Goal: Task Accomplishment & Management: Use online tool/utility

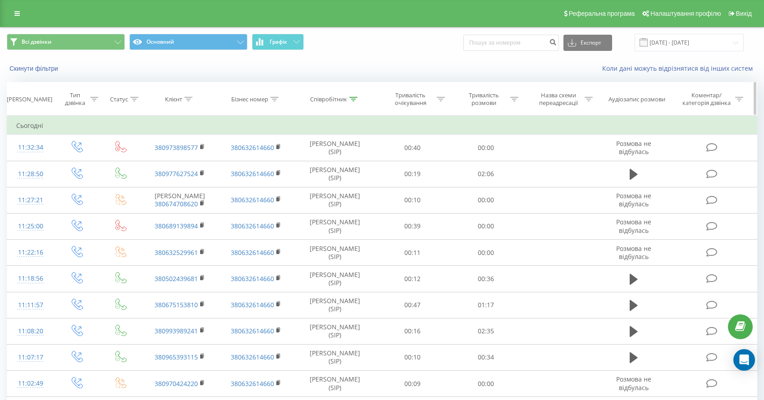
click at [337, 97] on div "Співробітник" at bounding box center [328, 100] width 37 height 8
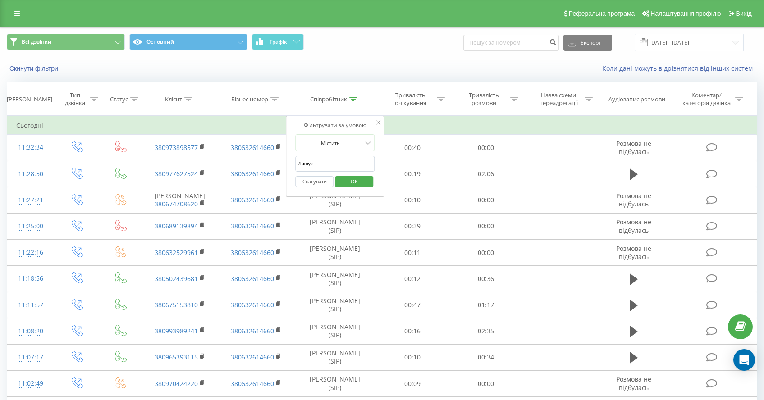
click at [356, 183] on span "OK" at bounding box center [354, 182] width 25 height 14
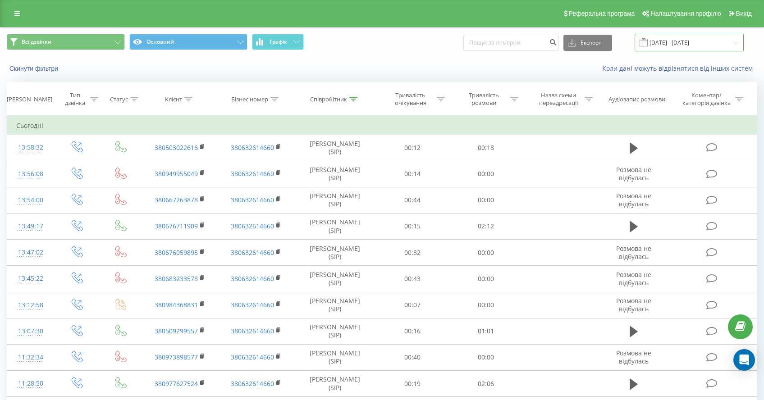
click at [685, 49] on input "22.09.2025 - 22.09.2025" at bounding box center [689, 43] width 109 height 18
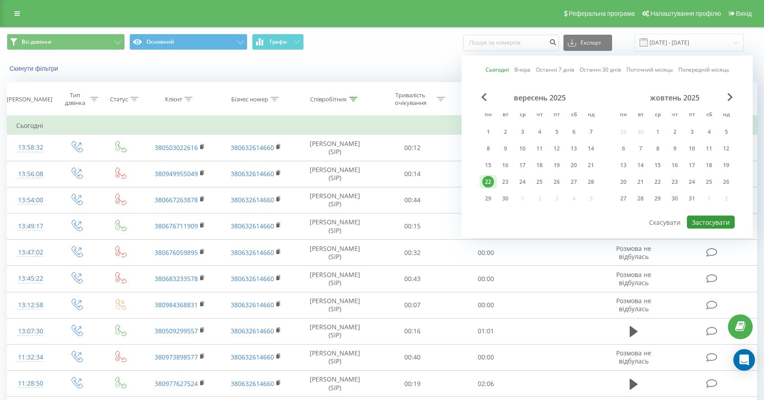
click at [710, 227] on button "Застосувати" at bounding box center [711, 222] width 48 height 13
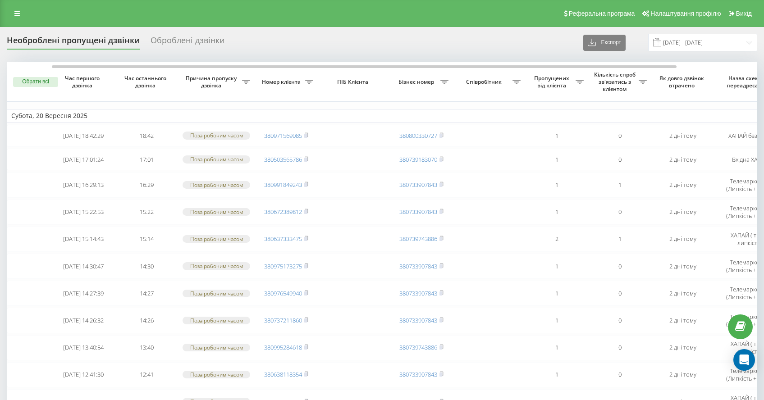
scroll to position [0, 25]
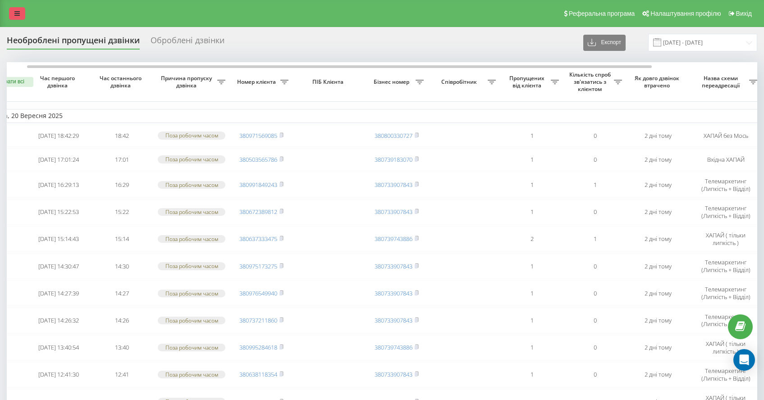
click at [14, 21] on div "Реферальна програма Налаштування профілю Вихід" at bounding box center [382, 13] width 764 height 27
click at [14, 15] on link at bounding box center [17, 13] width 16 height 13
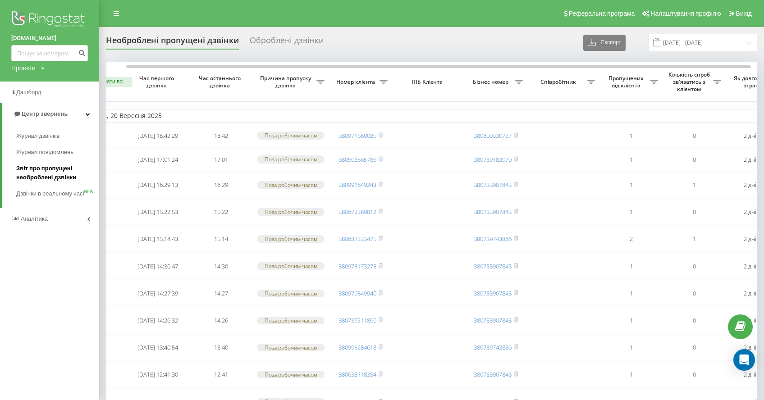
click at [39, 164] on span "Звіт про пропущені необроблені дзвінки" at bounding box center [55, 173] width 78 height 18
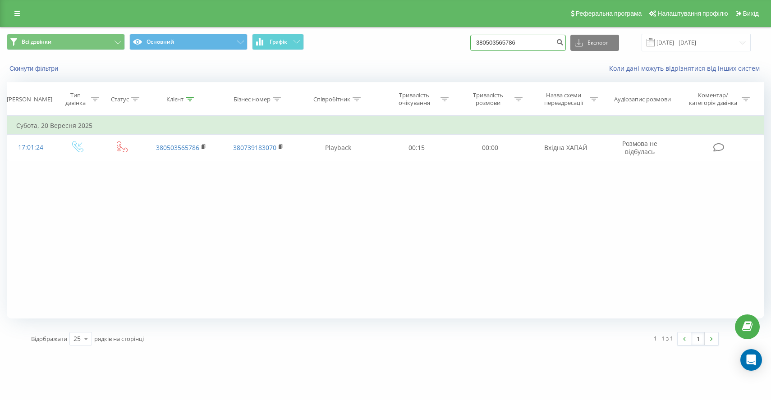
drag, startPoint x: 545, startPoint y: 41, endPoint x: 413, endPoint y: 16, distance: 134.5
click at [418, 31] on div "Всі дзвінки Основний Графік 380503565786 Експорт .csv .xls .xlsx [DATE] - [DATE]" at bounding box center [385, 43] width 770 height 30
paste input "380661707272"
type input "380661707272"
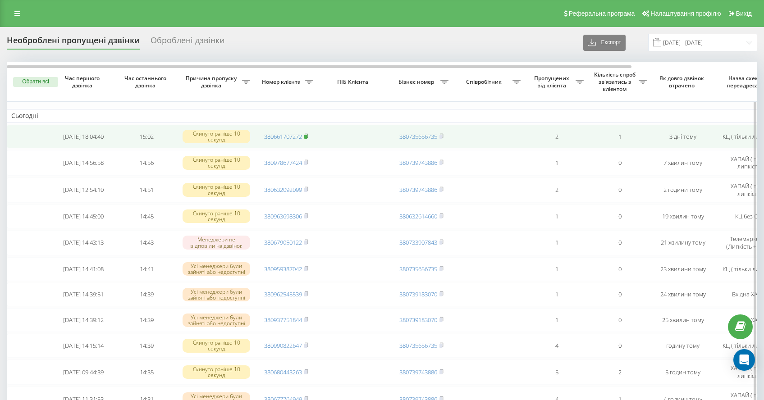
click at [305, 135] on icon at bounding box center [306, 135] width 4 height 5
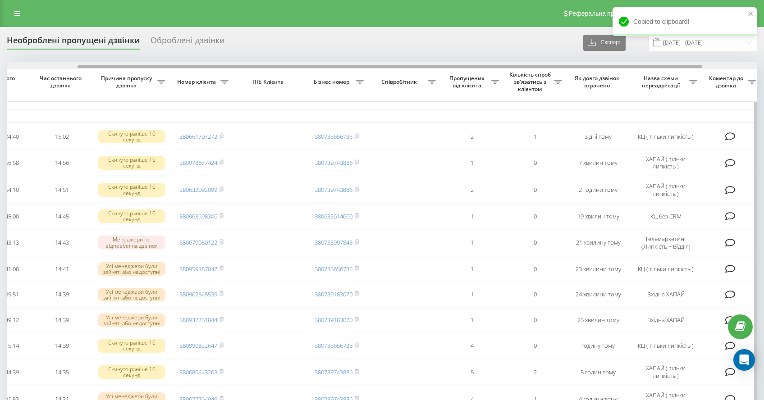
scroll to position [0, 151]
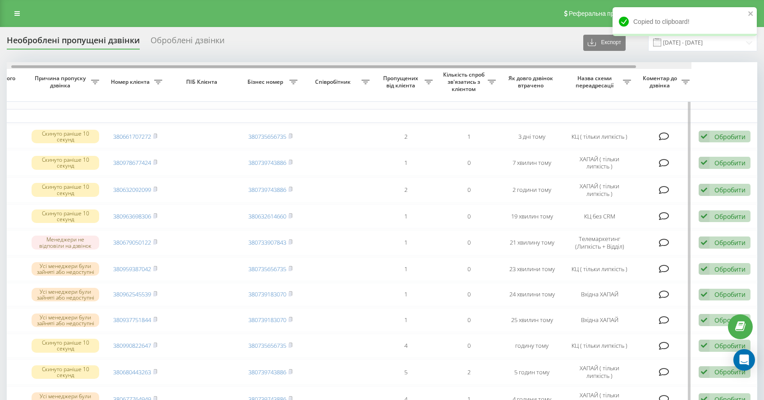
drag, startPoint x: 267, startPoint y: 66, endPoint x: 482, endPoint y: 78, distance: 215.0
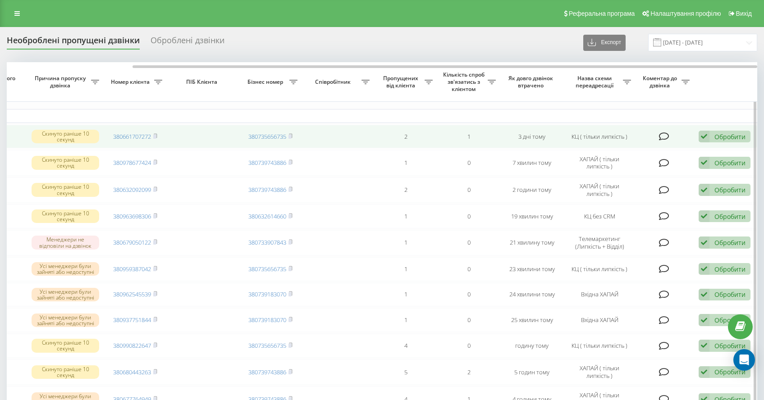
click at [722, 137] on div "Обробити" at bounding box center [730, 137] width 31 height 9
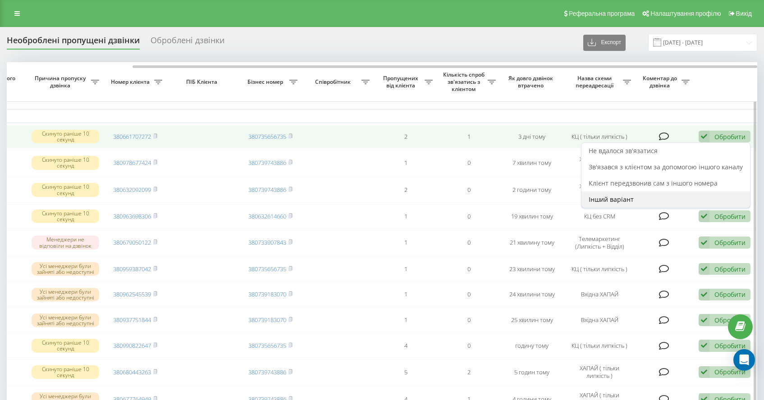
click at [642, 199] on div "Інший варіант" at bounding box center [666, 200] width 169 height 16
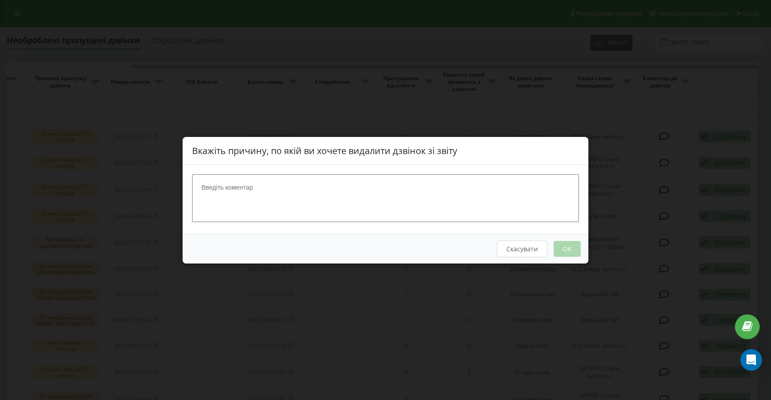
click at [389, 207] on textarea at bounding box center [385, 198] width 387 height 48
type textarea "Р Чвалко"
click at [570, 249] on button "OK" at bounding box center [567, 249] width 27 height 16
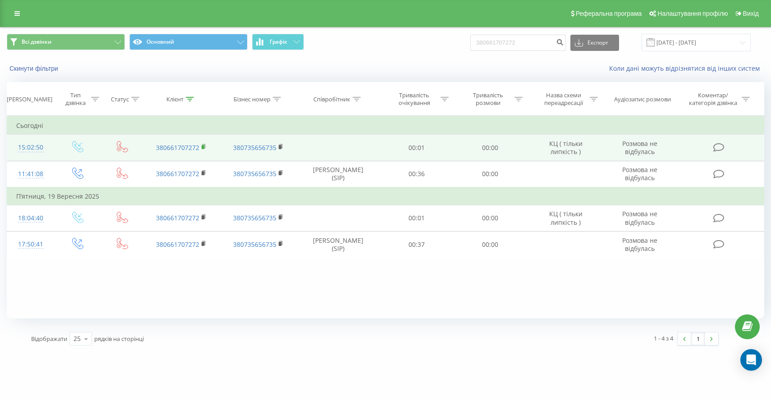
click at [203, 147] on rect at bounding box center [203, 147] width 3 height 4
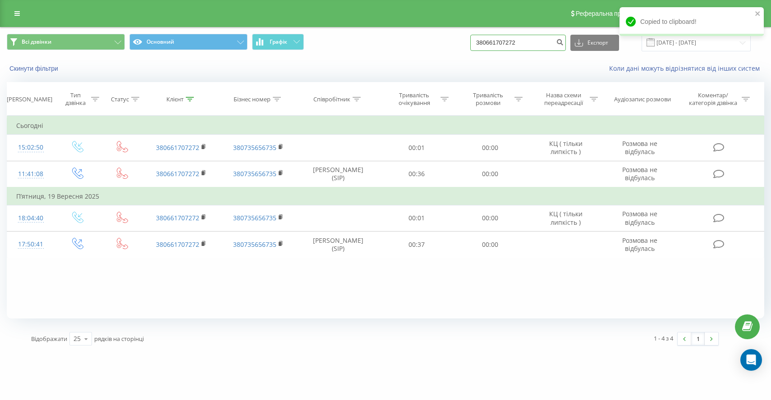
drag, startPoint x: 544, startPoint y: 42, endPoint x: 388, endPoint y: 30, distance: 156.5
click at [380, 29] on div "Всі дзвінки Основний Графік 380661707272 Експорт .csv .xls .xlsx [DATE] - [DATE]" at bounding box center [385, 43] width 770 height 30
paste input "380937751844"
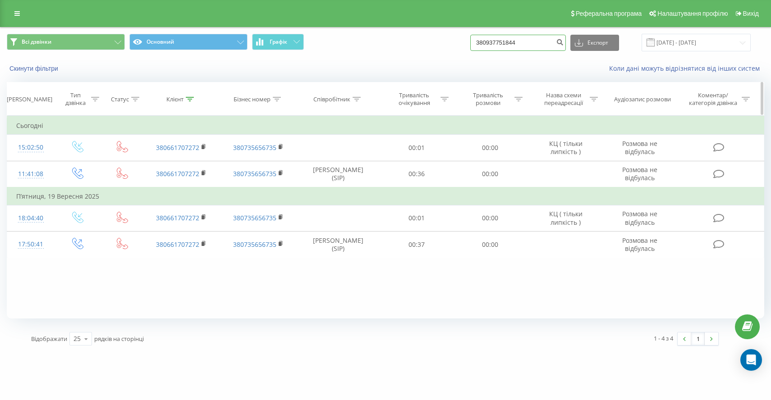
type input "380937751844"
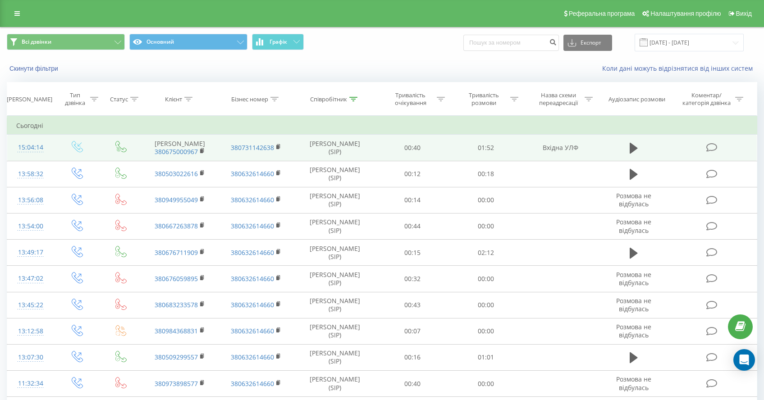
click at [716, 150] on icon at bounding box center [712, 147] width 11 height 9
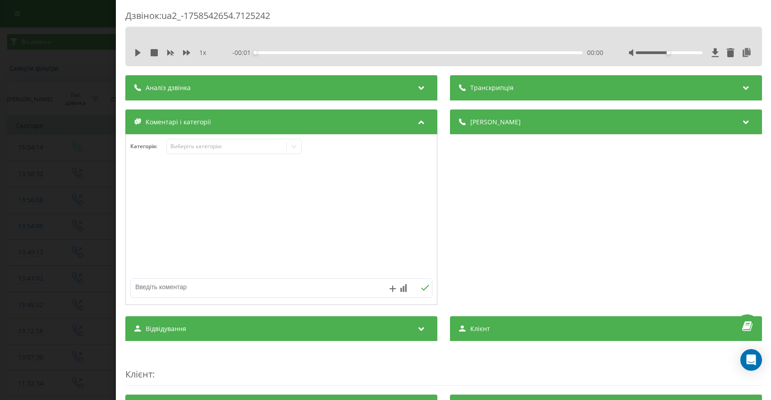
click at [209, 160] on div "Категорія : Виберіть категорію" at bounding box center [281, 152] width 311 height 27
click at [217, 150] on div "Виберіть категорію" at bounding box center [226, 146] width 113 height 7
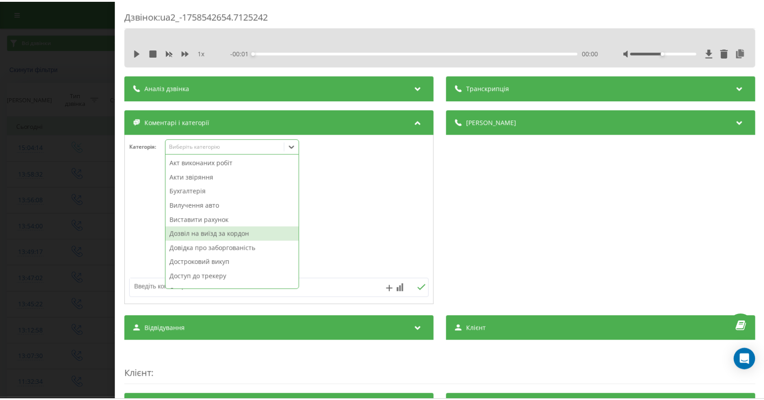
scroll to position [28, 0]
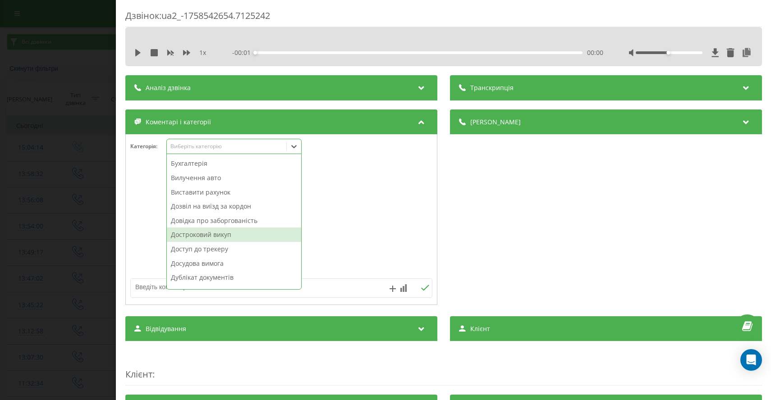
click at [221, 235] on div "Достроковий викуп" at bounding box center [234, 235] width 134 height 14
click at [53, 238] on div "Дзвінок : ua2_-1758542654.7125242 1 x - 01:52 00:00 00:00 Транскрипція Для AI-а…" at bounding box center [385, 200] width 771 height 400
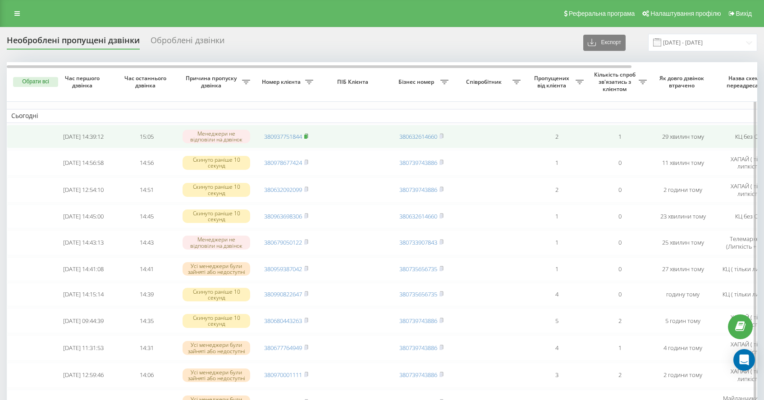
click at [307, 135] on icon at bounding box center [306, 135] width 4 height 5
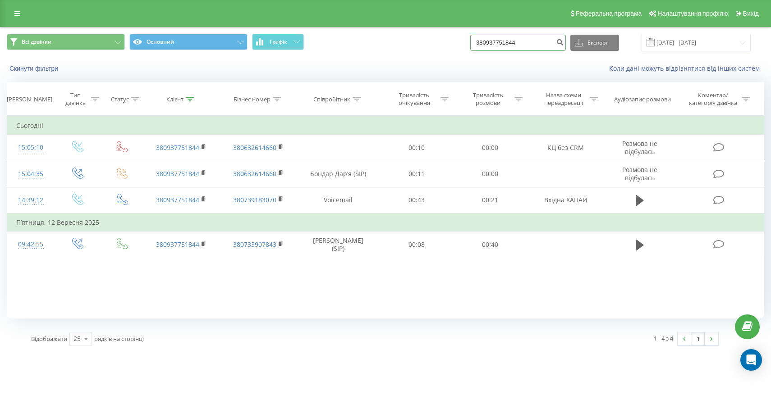
click at [559, 45] on input "380937751844" at bounding box center [518, 43] width 96 height 16
click at [417, 44] on div "Всі дзвінки Основний Графік 380937751844 Експорт .csv .xls .xlsx [DATE] - [DATE]" at bounding box center [386, 43] width 758 height 18
paste input "380666861578"
type input "380666861578"
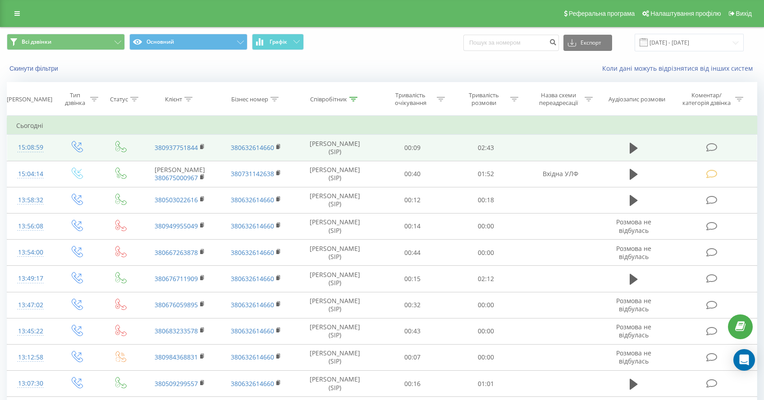
click at [713, 148] on icon at bounding box center [712, 147] width 11 height 9
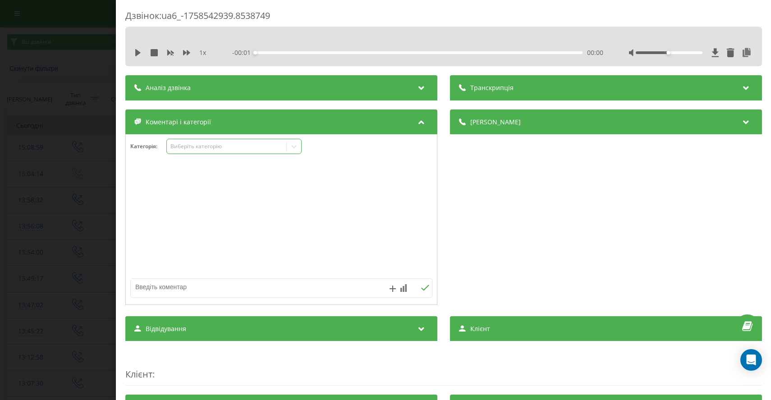
click at [217, 151] on div "Виберіть категорію" at bounding box center [233, 146] width 135 height 15
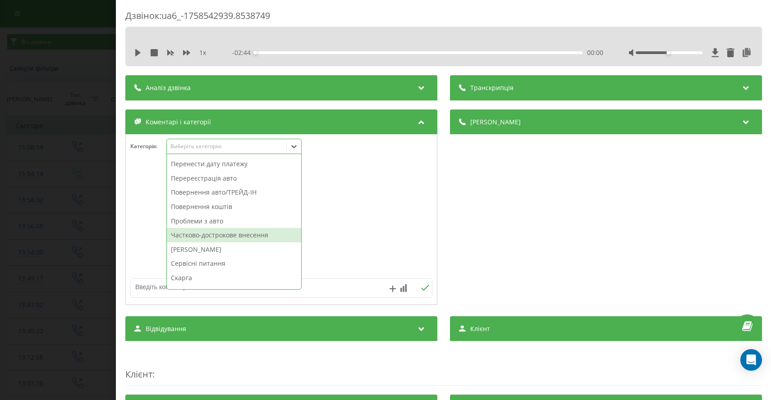
scroll to position [483, 0]
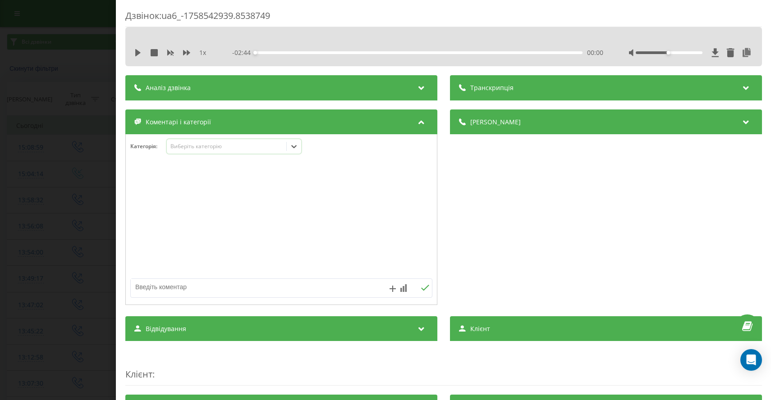
click at [223, 147] on div "Виберіть категорію" at bounding box center [226, 146] width 113 height 7
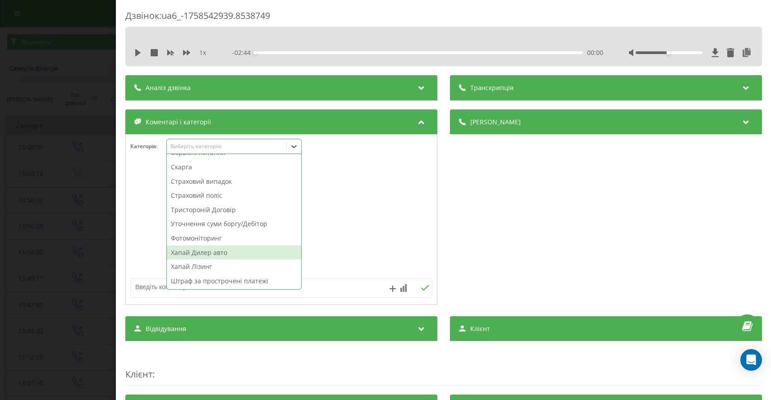
click at [214, 255] on div "Хапай Дилер авто" at bounding box center [234, 253] width 134 height 14
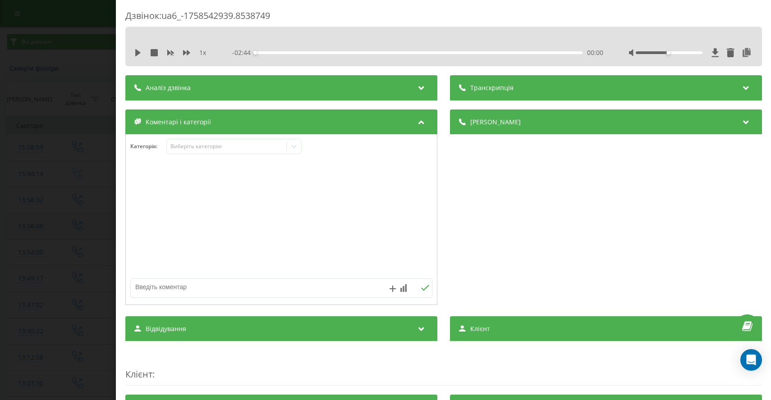
drag, startPoint x: 30, startPoint y: 247, endPoint x: 31, endPoint y: 242, distance: 5.0
click at [31, 247] on div "Дзвінок : ua6_-1758542939.8538749 1 x - 02:44 00:00 00:00 Транскрипція Для AI-а…" at bounding box center [385, 200] width 771 height 400
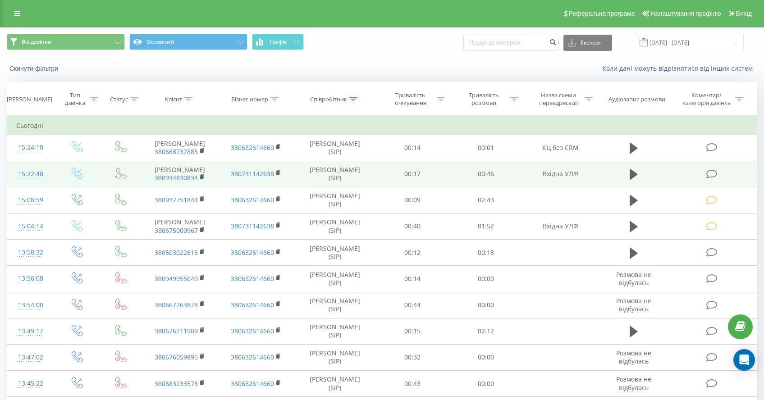
click at [716, 179] on icon at bounding box center [712, 174] width 11 height 9
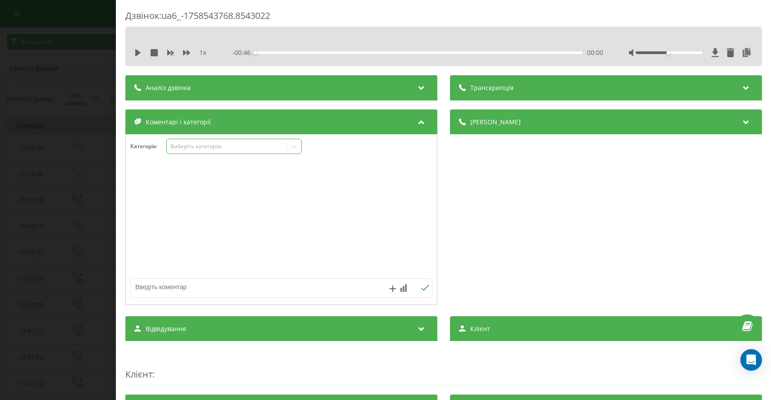
click at [222, 147] on div "Виберіть категорію" at bounding box center [226, 146] width 113 height 7
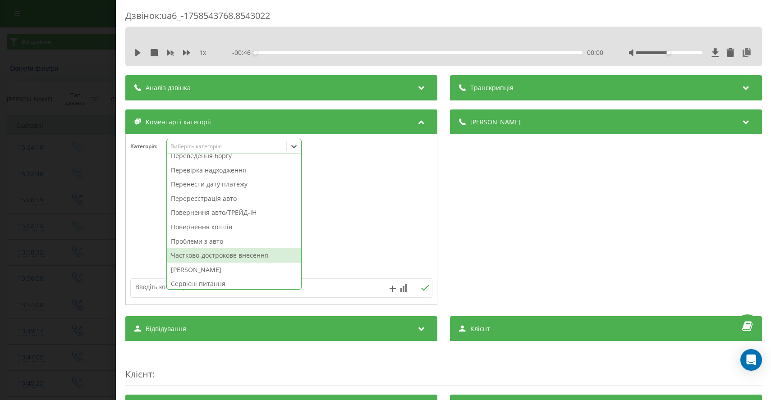
scroll to position [353, 0]
click at [235, 260] on div "Частково-дострокове внесення" at bounding box center [234, 255] width 134 height 14
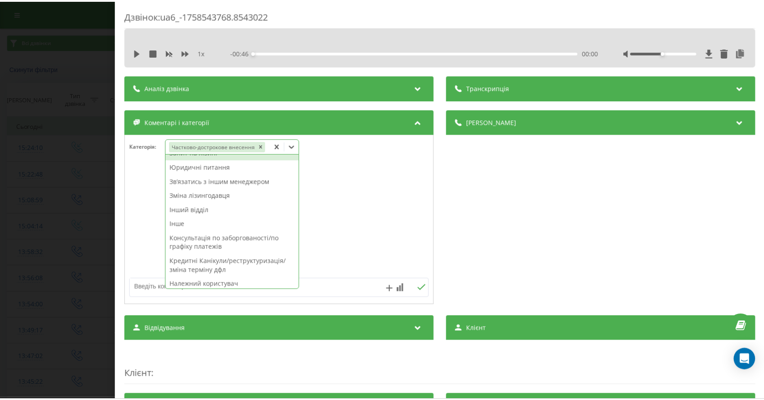
scroll to position [186, 0]
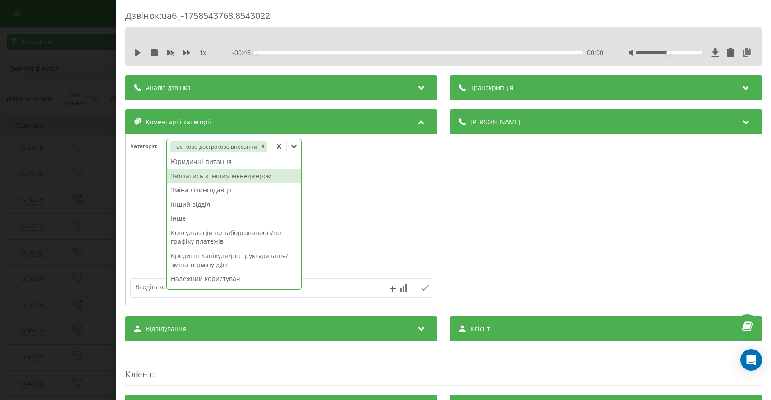
click at [249, 176] on div "Звʼязатись з іншим менеджером" at bounding box center [234, 176] width 134 height 14
click at [53, 204] on div "Дзвінок : ua6_-1758543768.8543022 1 x - 00:46 00:00 00:00 Транскрипція Для AI-а…" at bounding box center [385, 200] width 771 height 400
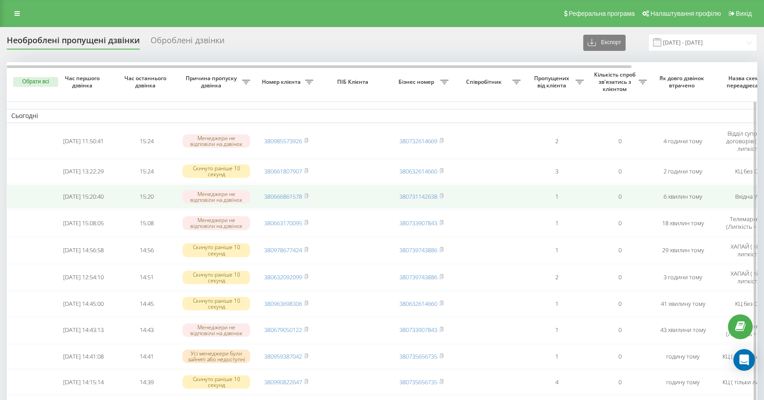
drag, startPoint x: 308, startPoint y: 198, endPoint x: 317, endPoint y: 198, distance: 9.0
click at [308, 198] on icon at bounding box center [306, 195] width 4 height 5
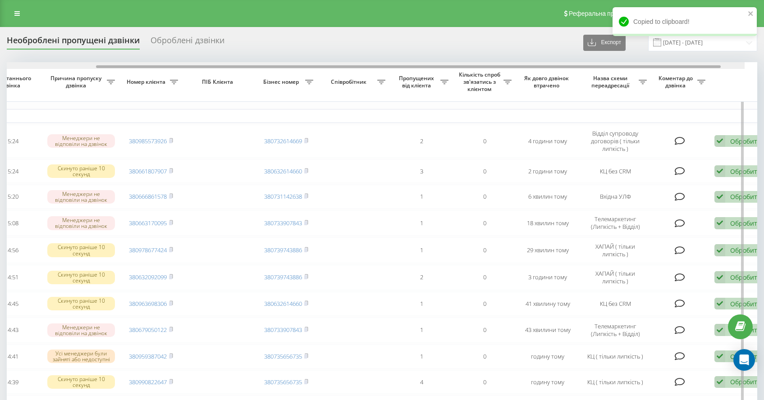
scroll to position [0, 151]
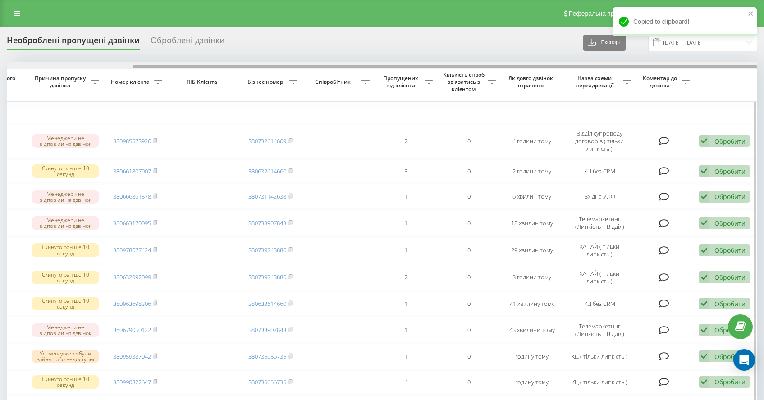
drag, startPoint x: 251, startPoint y: 66, endPoint x: 379, endPoint y: 71, distance: 128.6
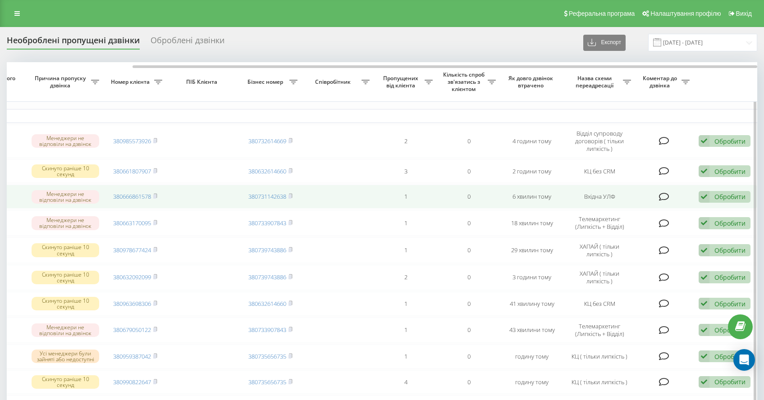
click at [725, 201] on div "Обробити" at bounding box center [730, 197] width 31 height 9
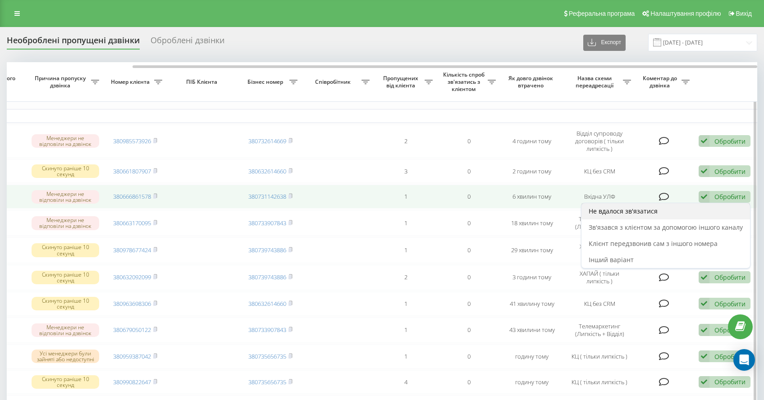
click at [619, 215] on span "Не вдалося зв'язатися" at bounding box center [623, 211] width 69 height 9
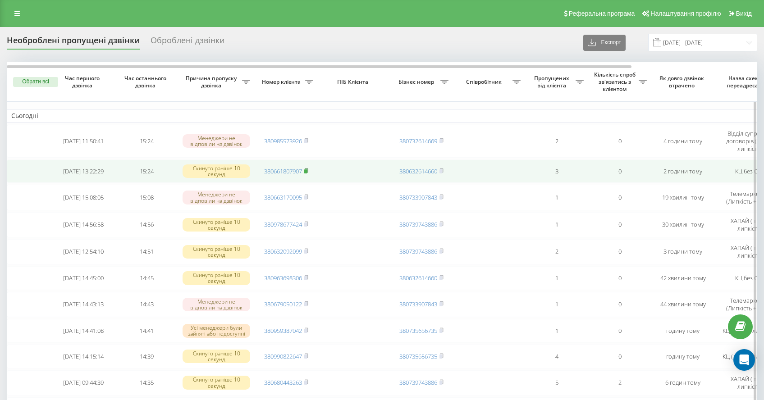
click at [307, 171] on rect at bounding box center [305, 172] width 3 height 4
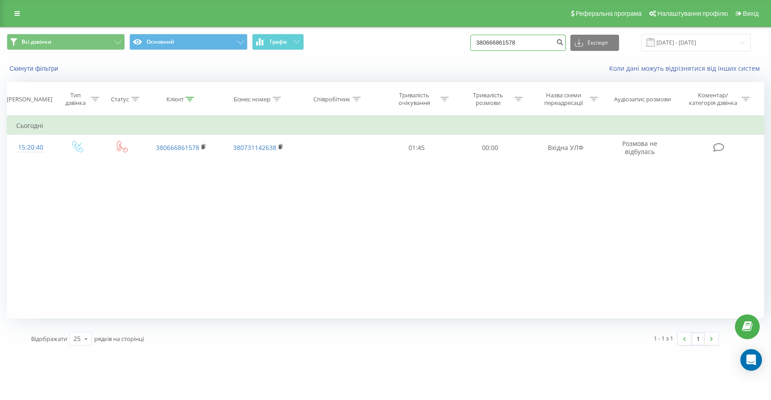
click at [534, 45] on input "380666861578" at bounding box center [518, 43] width 96 height 16
drag, startPoint x: 546, startPoint y: 44, endPoint x: 422, endPoint y: 40, distance: 124.1
click at [422, 40] on div "Всі дзвінки Основний Графік 380666861578 Експорт .csv .xls .xlsx [DATE] - [DATE]" at bounding box center [386, 43] width 758 height 18
paste input "380661807907"
click at [545, 43] on input "380661807907" at bounding box center [518, 43] width 96 height 16
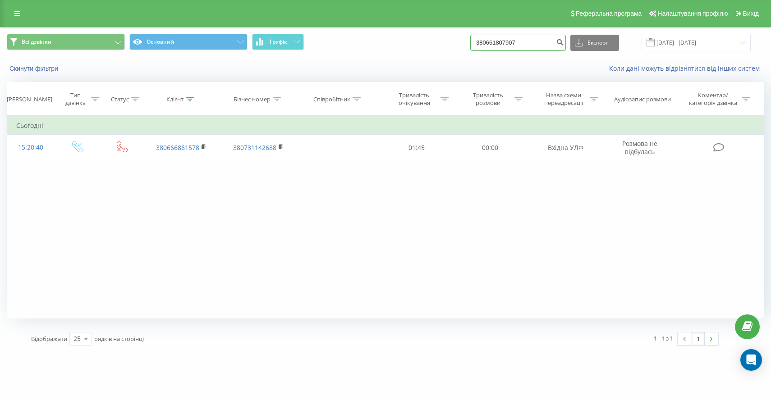
type input "380661807907"
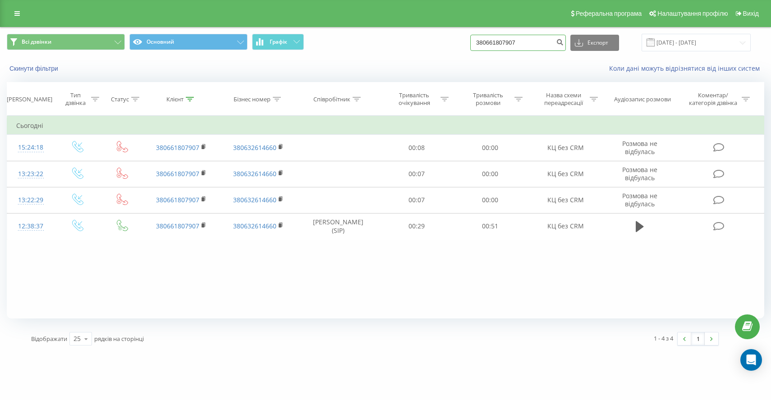
drag, startPoint x: 536, startPoint y: 41, endPoint x: 350, endPoint y: 33, distance: 186.4
click at [402, 41] on div "Всі дзвінки Основний Графік 380661807907 Експорт .csv .xls .xlsx 22.06.2025 - 2…" at bounding box center [386, 43] width 758 height 18
paste input "380687875045"
type input "380687875045"
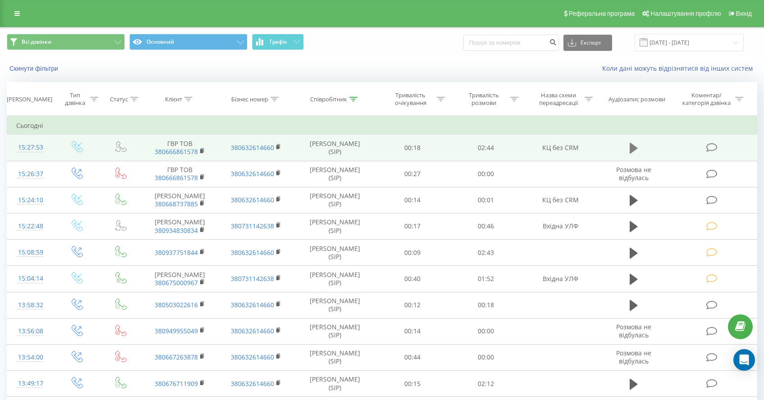
click at [629, 146] on button at bounding box center [634, 149] width 14 height 14
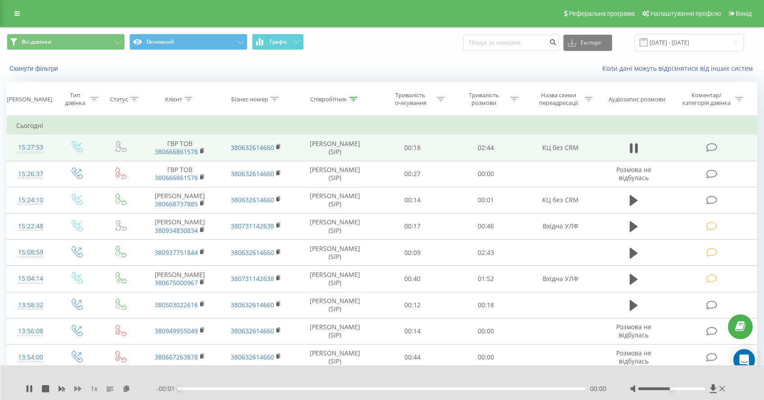
click at [80, 391] on icon at bounding box center [77, 389] width 7 height 7
click at [80, 391] on icon at bounding box center [77, 389] width 7 height 5
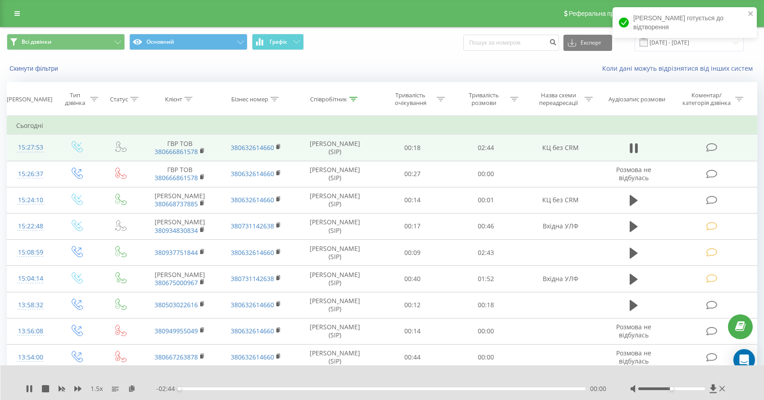
click at [216, 387] on div "- 02:44 00:00 00:00" at bounding box center [381, 389] width 451 height 9
click at [217, 388] on div "00:15" at bounding box center [382, 389] width 406 height 3
click at [255, 386] on div "- 02:28 00:15 00:15" at bounding box center [381, 389] width 451 height 9
click at [244, 390] on div "00:16" at bounding box center [382, 389] width 406 height 3
click at [254, 388] on div "00:27" at bounding box center [382, 389] width 406 height 3
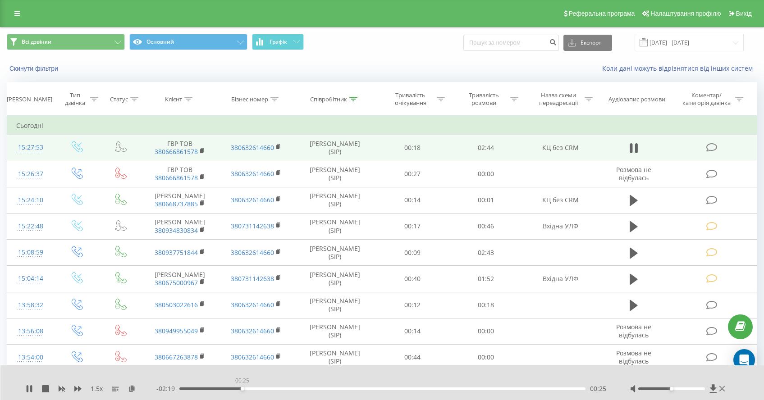
click at [242, 389] on div "00:25" at bounding box center [382, 389] width 406 height 3
click at [232, 389] on div "00:26" at bounding box center [382, 389] width 406 height 3
click at [222, 389] on div "00:17" at bounding box center [382, 389] width 406 height 3
click at [241, 389] on div "00:25" at bounding box center [242, 389] width 4 height 4
click at [245, 388] on div "00:25" at bounding box center [382, 389] width 406 height 3
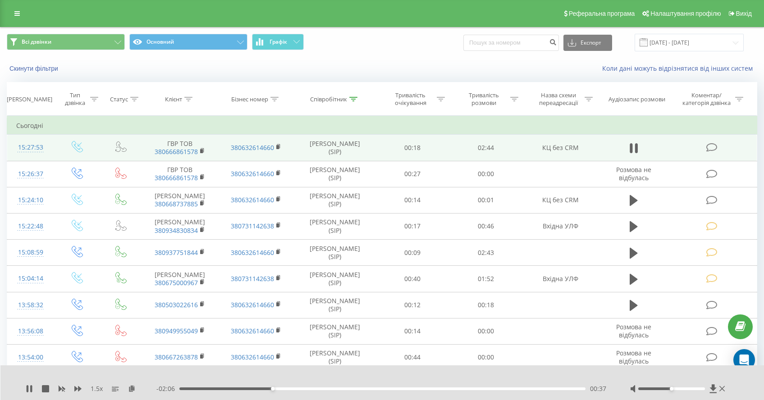
click at [276, 389] on div "00:37" at bounding box center [382, 389] width 406 height 3
click at [284, 390] on div "00:42" at bounding box center [382, 389] width 406 height 3
click at [291, 388] on div "00:45" at bounding box center [382, 389] width 406 height 3
click at [298, 389] on div "00:48" at bounding box center [382, 389] width 406 height 3
drag, startPoint x: 320, startPoint y: 389, endPoint x: 325, endPoint y: 391, distance: 5.1
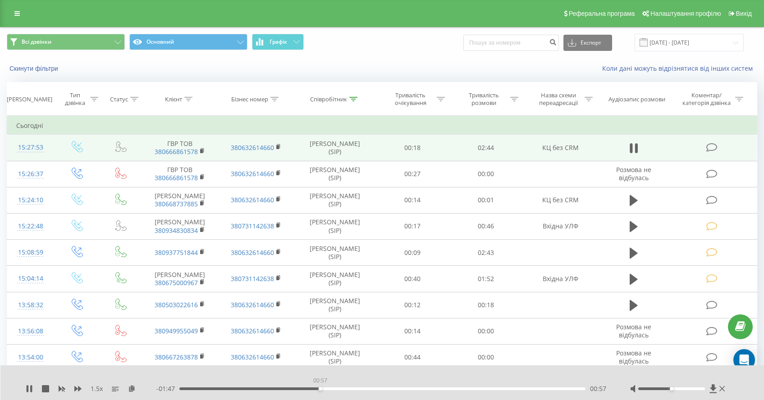
click at [320, 390] on div "00:57" at bounding box center [382, 389] width 406 height 3
click at [331, 389] on div "01:01" at bounding box center [382, 389] width 406 height 3
click at [341, 388] on div "01:03" at bounding box center [382, 389] width 406 height 3
click at [347, 389] on div "01:07" at bounding box center [346, 389] width 4 height 4
click at [353, 389] on div "01:10" at bounding box center [382, 389] width 406 height 3
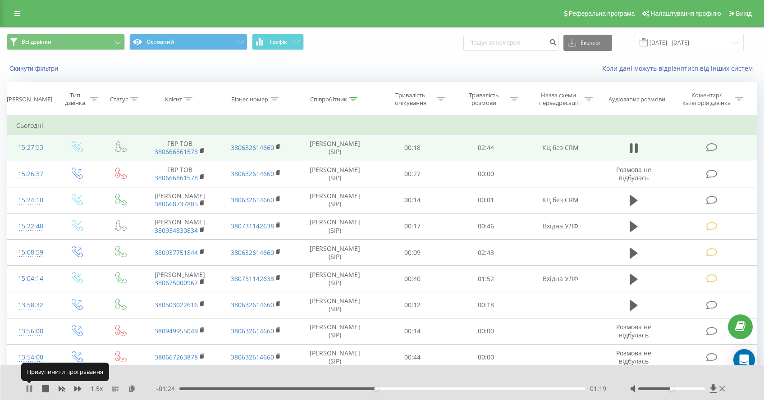
click at [29, 387] on icon at bounding box center [29, 389] width 7 height 7
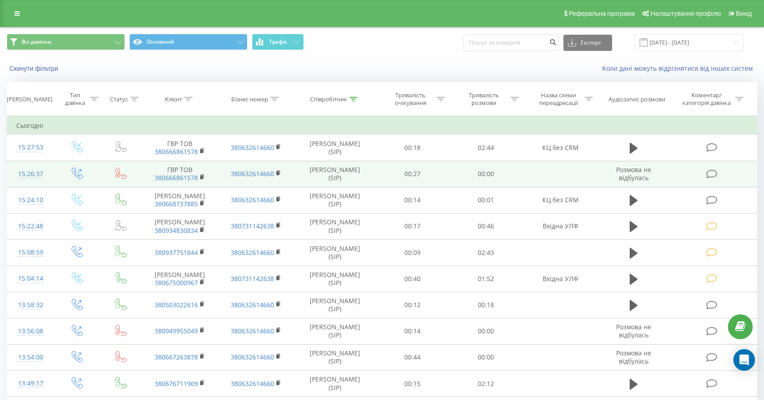
click at [714, 177] on icon at bounding box center [712, 174] width 11 height 9
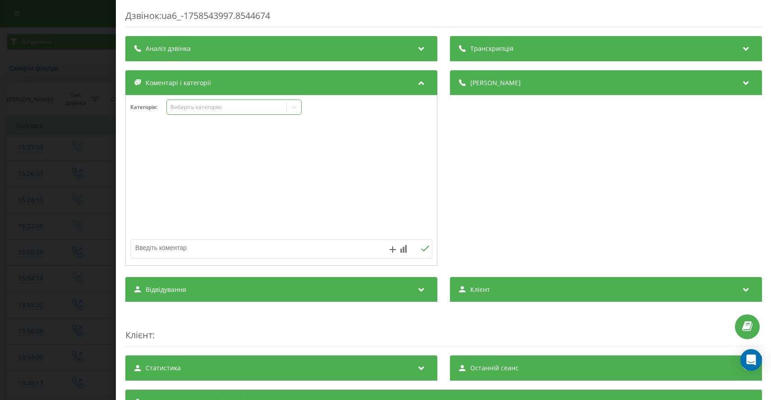
click at [190, 108] on div "Виберіть категорію" at bounding box center [226, 107] width 113 height 7
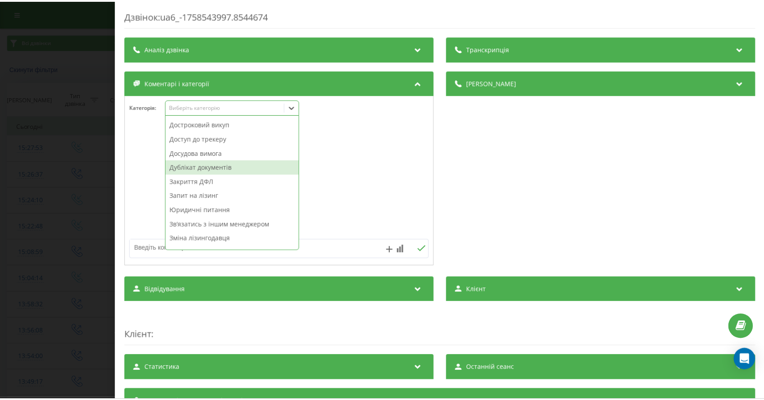
scroll to position [99, 0]
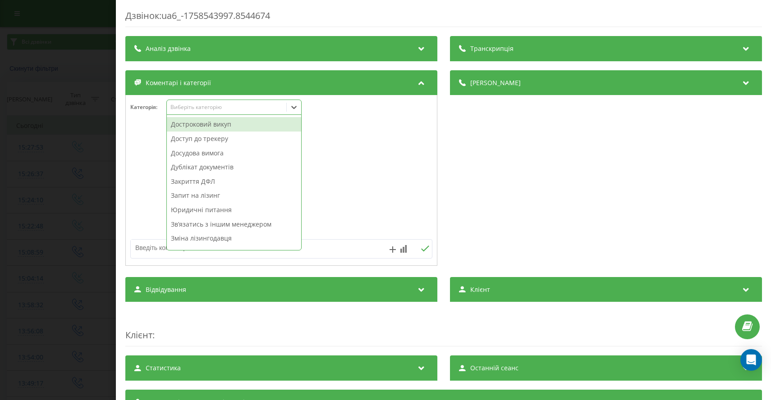
click at [212, 123] on div "Достроковий викуп" at bounding box center [234, 124] width 134 height 14
click at [50, 191] on div "Дзвінок : ua6_-1758543997.8544674 Транскрипція Для AI-аналізу майбутніх дзвінкі…" at bounding box center [385, 200] width 771 height 400
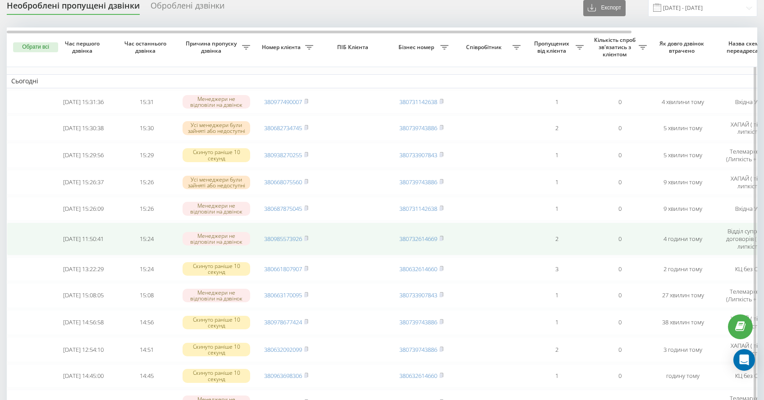
scroll to position [46, 0]
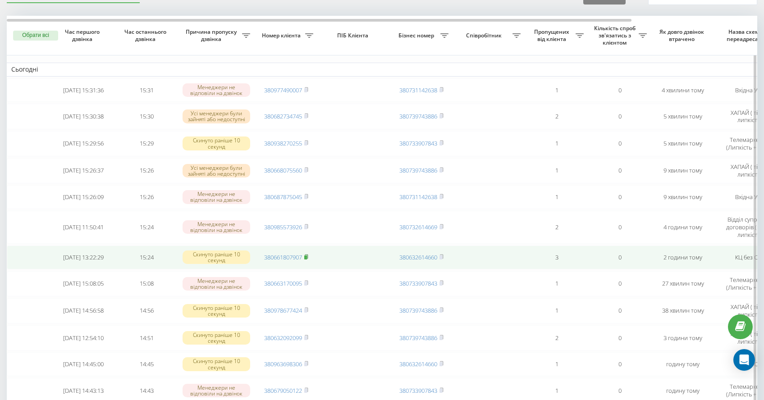
click at [308, 259] on icon at bounding box center [306, 257] width 3 height 4
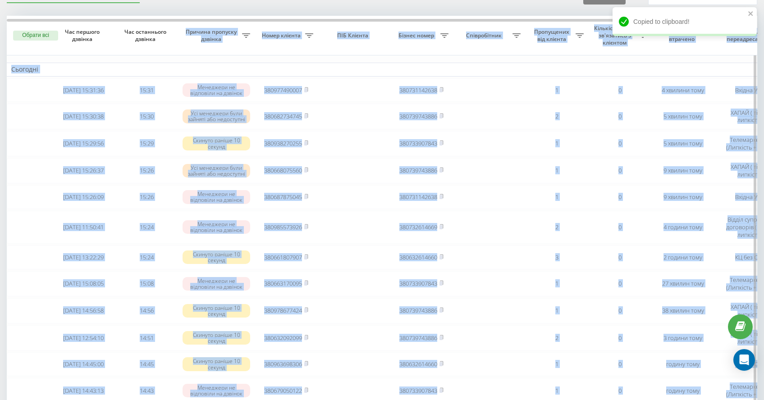
drag, startPoint x: 219, startPoint y: 18, endPoint x: 327, endPoint y: 34, distance: 109.4
click at [340, 52] on th "ПІБ Клієнта" at bounding box center [354, 36] width 72 height 40
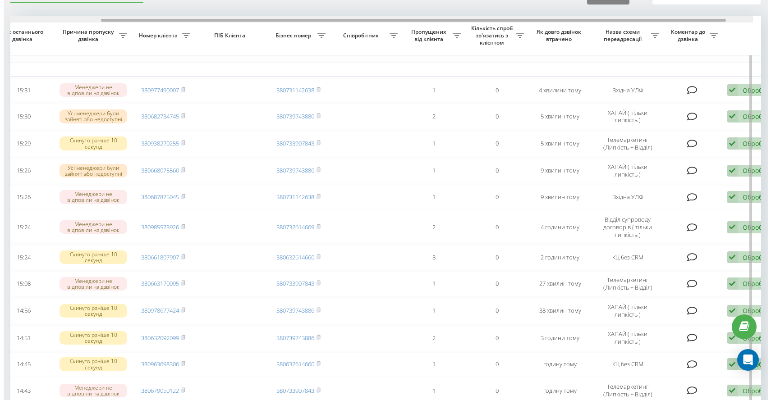
scroll to position [0, 151]
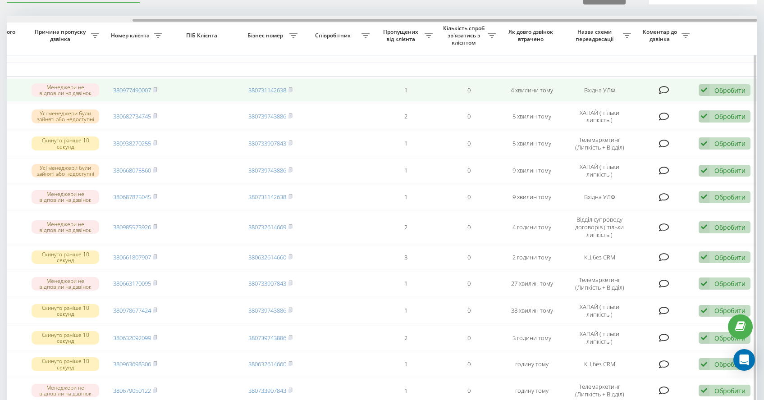
drag, startPoint x: 305, startPoint y: 19, endPoint x: 539, endPoint y: 82, distance: 242.0
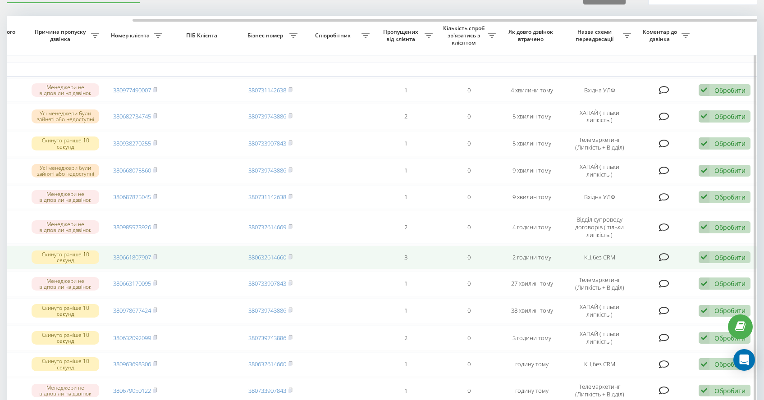
click at [716, 261] on div "Обробити" at bounding box center [730, 257] width 31 height 9
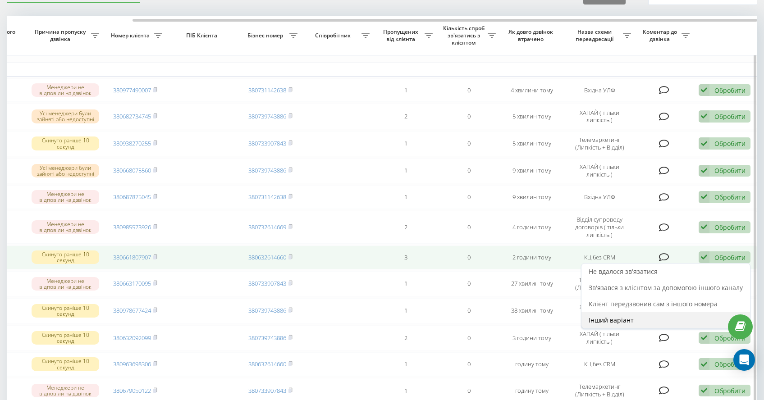
click at [616, 322] on span "Інший варіант" at bounding box center [611, 320] width 45 height 9
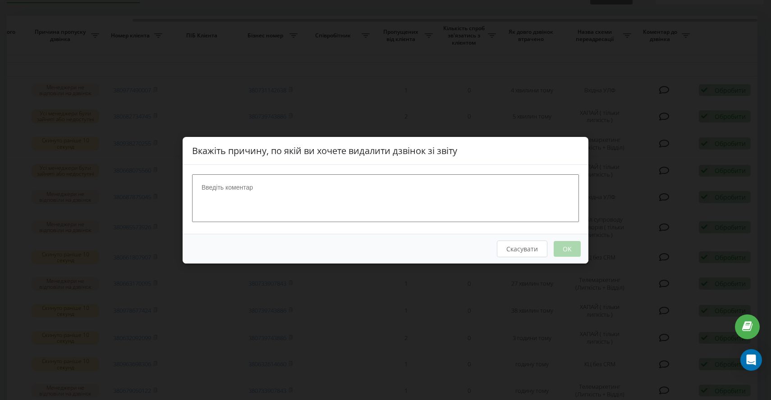
click at [262, 233] on div at bounding box center [386, 199] width 406 height 69
click at [258, 196] on textarea at bounding box center [385, 198] width 387 height 48
type textarea "С Мороз"
click at [564, 256] on div "Скасувати OK" at bounding box center [386, 249] width 406 height 30
click at [566, 251] on button "OK" at bounding box center [567, 249] width 27 height 16
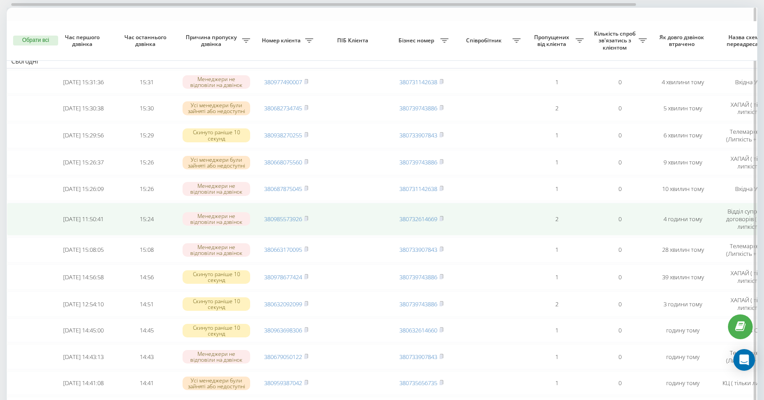
scroll to position [74, 0]
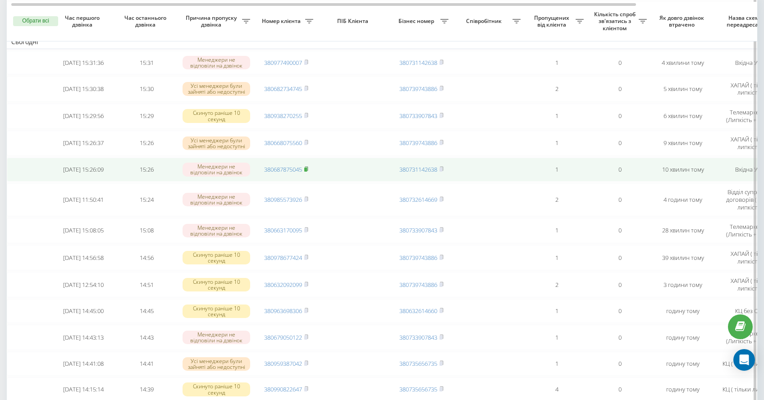
click at [307, 171] on rect at bounding box center [305, 170] width 3 height 4
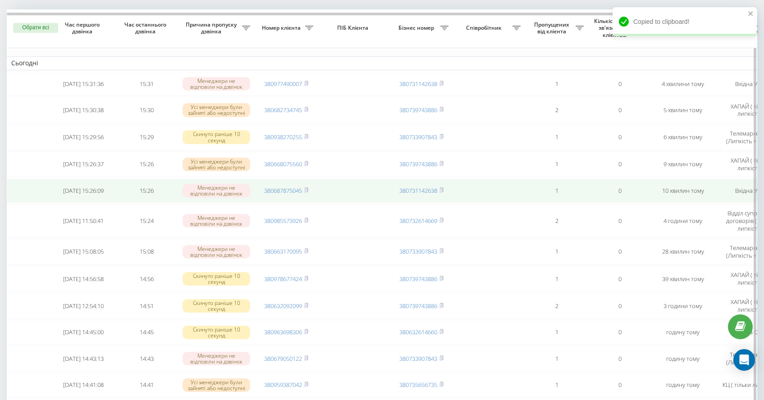
scroll to position [46, 0]
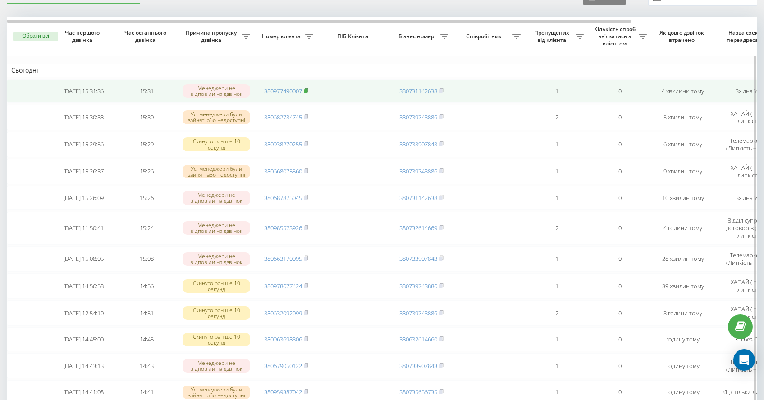
click at [308, 89] on icon at bounding box center [306, 90] width 4 height 5
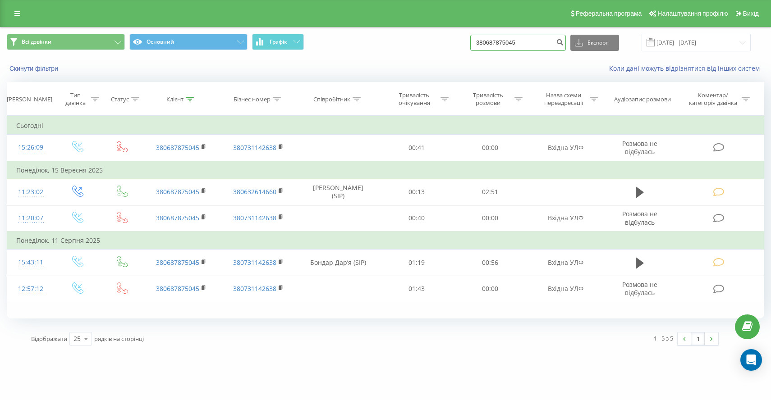
drag, startPoint x: 497, startPoint y: 45, endPoint x: 301, endPoint y: 30, distance: 197.2
click at [380, 42] on div "Всі дзвінки Основний Графік 380687875045 Експорт .csv .xls .xlsx 22.06.2025 - 2…" at bounding box center [386, 43] width 758 height 18
paste input "380977490007"
type input "380977490007"
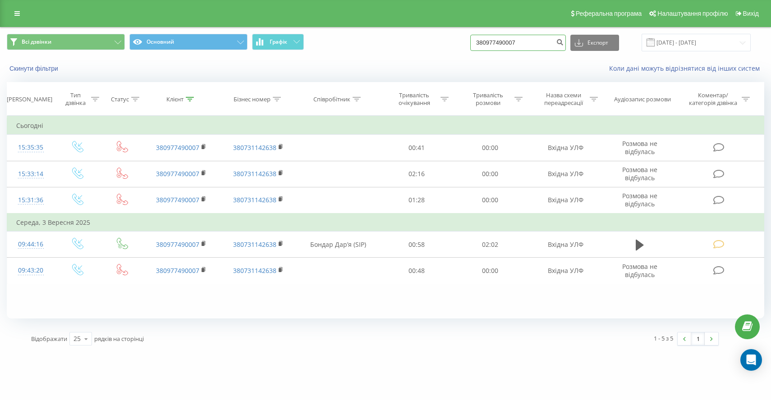
drag, startPoint x: 547, startPoint y: 49, endPoint x: 382, endPoint y: 37, distance: 165.4
click at [468, 41] on div "Всі дзвінки Основний Графік 380977490007 Експорт .csv .xls .xlsx [DATE] - [DATE]" at bounding box center [386, 43] width 758 height 18
paste input "380673669736"
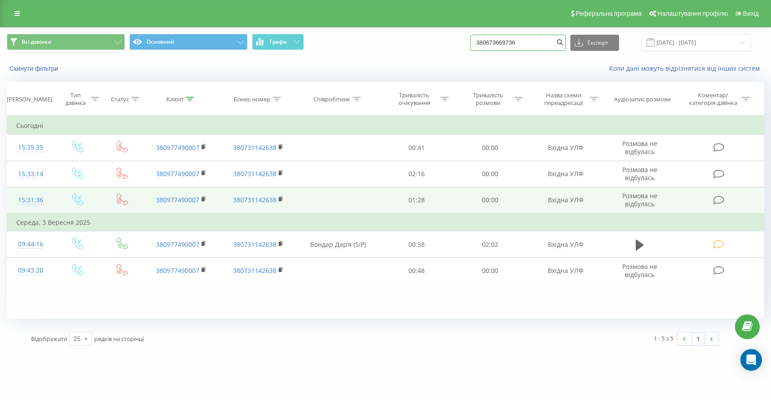
type input "380673669736"
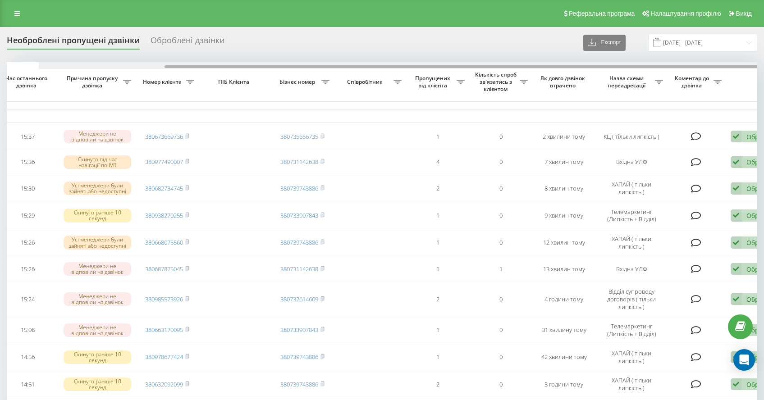
scroll to position [0, 151]
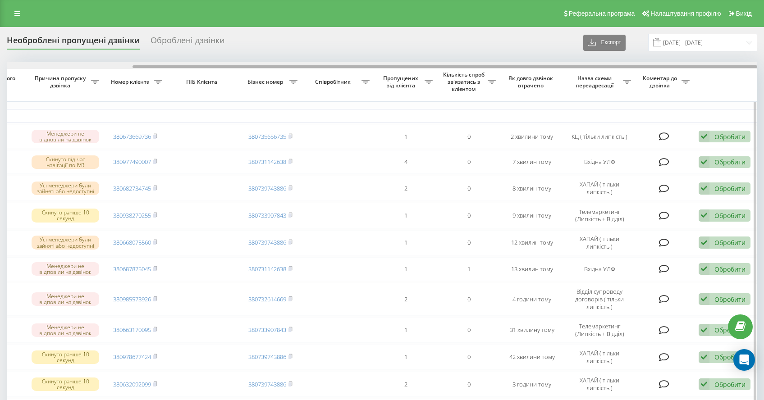
drag, startPoint x: 288, startPoint y: 65, endPoint x: 443, endPoint y: 81, distance: 155.9
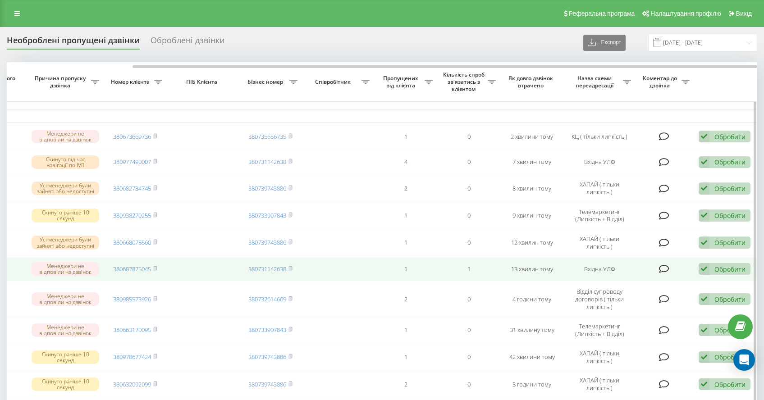
click at [722, 274] on div "Обробити" at bounding box center [730, 269] width 31 height 9
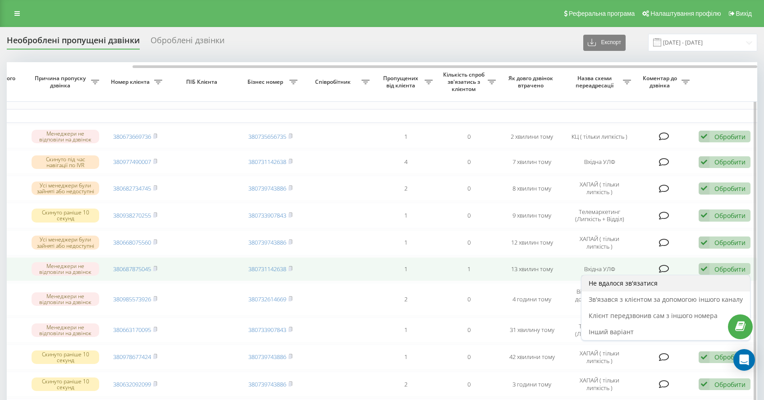
click at [650, 288] on span "Не вдалося зв'язатися" at bounding box center [623, 283] width 69 height 9
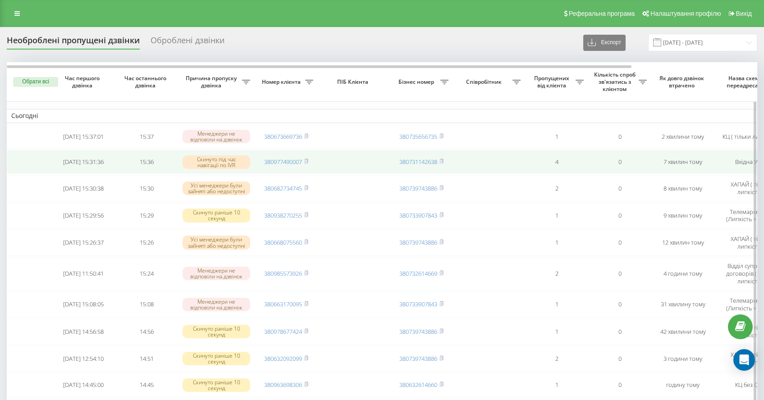
click at [307, 163] on rect at bounding box center [305, 162] width 3 height 4
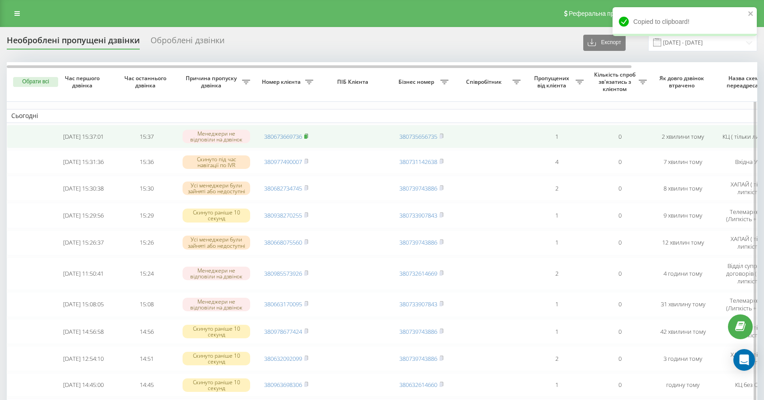
click at [306, 134] on icon at bounding box center [306, 135] width 4 height 5
click at [307, 136] on rect at bounding box center [305, 137] width 3 height 4
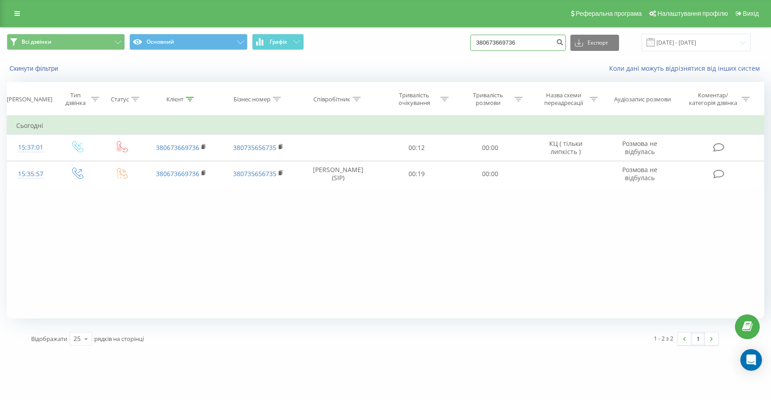
drag, startPoint x: 542, startPoint y: 45, endPoint x: 483, endPoint y: 28, distance: 60.8
click at [482, 40] on div "Всі дзвінки Основний Графік 380673669736 Експорт .csv .xls .xlsx 22.06.2025 - 2…" at bounding box center [386, 43] width 758 height 18
paste input "380984420919"
type input "380984420919"
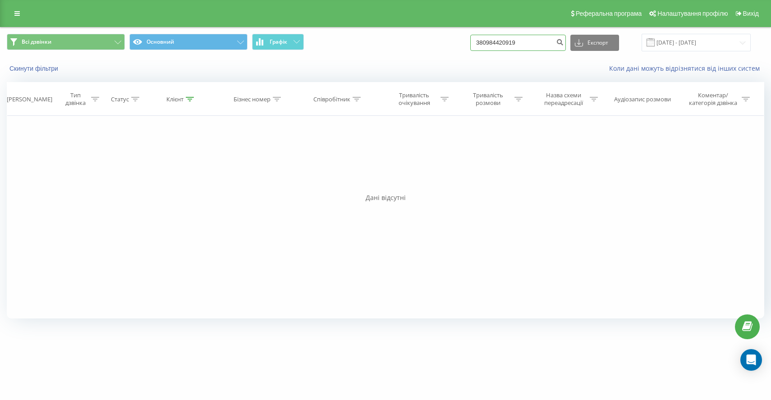
drag, startPoint x: 525, startPoint y: 37, endPoint x: 387, endPoint y: 27, distance: 137.9
click at [393, 29] on div "Всі дзвінки Основний Графік 380984420919 Експорт .csv .xls .xlsx 22.06.2025 - 2…" at bounding box center [385, 43] width 770 height 30
paste input "380506916576"
type input "380506916576"
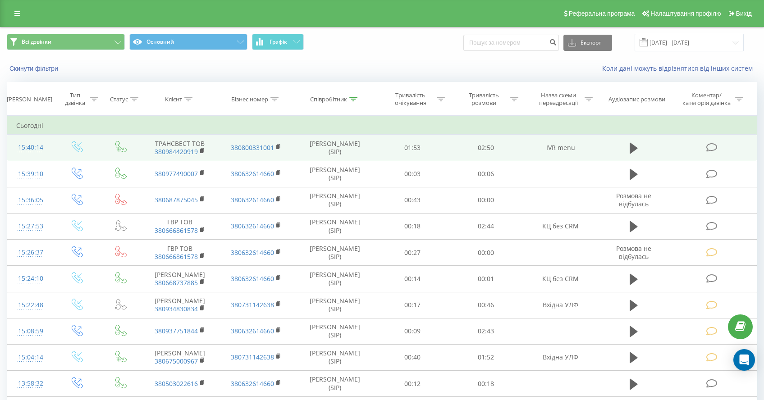
click at [713, 149] on icon at bounding box center [712, 147] width 11 height 9
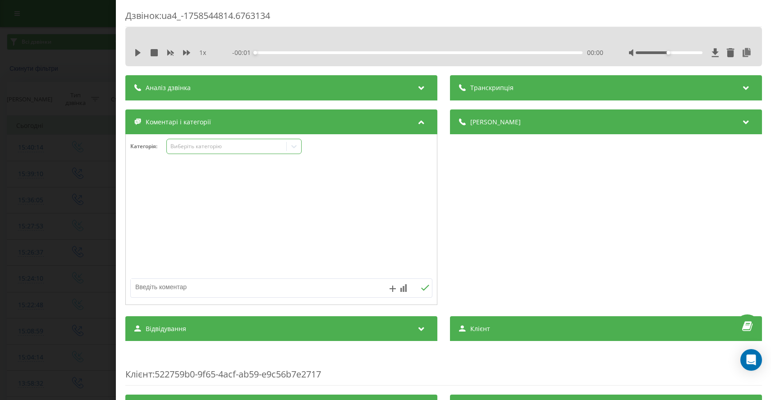
drag, startPoint x: 198, startPoint y: 149, endPoint x: 205, endPoint y: 154, distance: 8.1
click at [198, 149] on div "Виберіть категорію" at bounding box center [226, 146] width 113 height 7
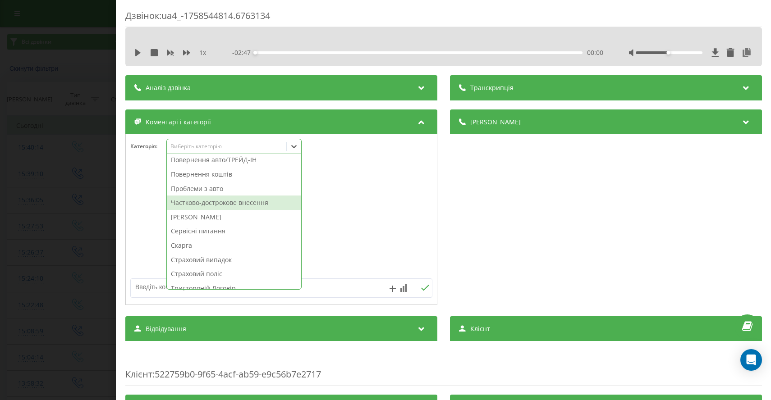
scroll to position [391, 0]
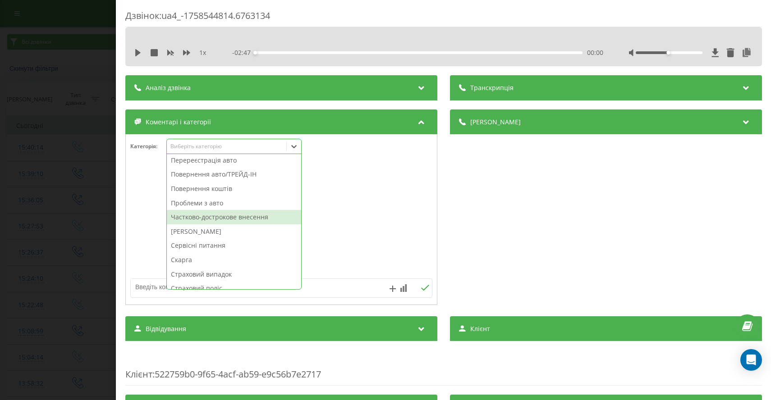
drag, startPoint x: 248, startPoint y: 217, endPoint x: 397, endPoint y: 209, distance: 149.5
click at [397, 209] on div "Категорія : Частково-дострокове внесення, 31 of 42. 42 results available. Use U…" at bounding box center [281, 219] width 312 height 171
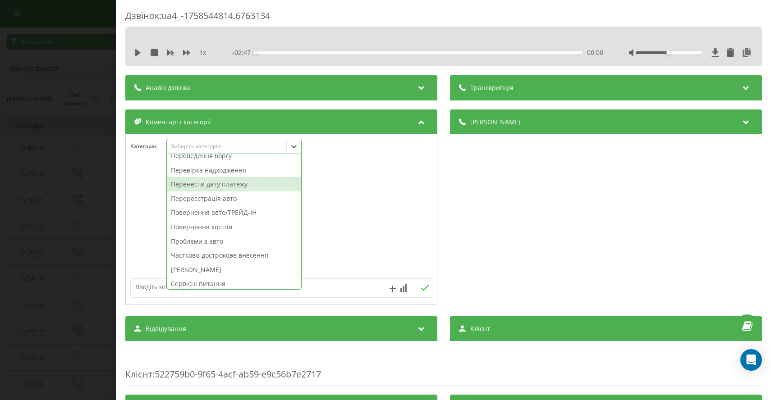
scroll to position [350, 0]
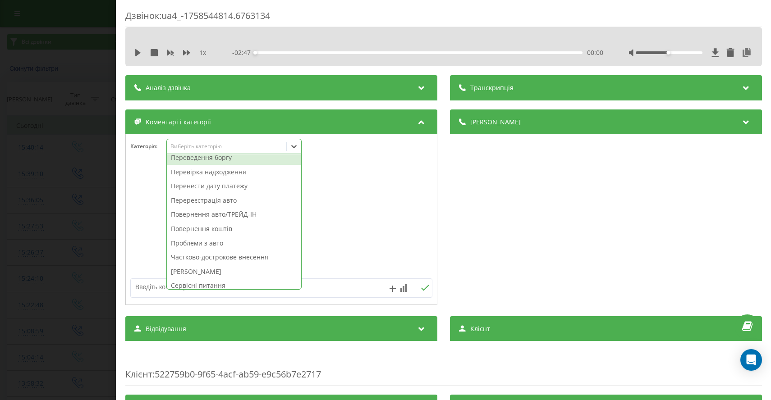
drag, startPoint x: 217, startPoint y: 165, endPoint x: 225, endPoint y: 161, distance: 9.1
click at [225, 161] on div "Акт виконаних робіт Акти звіряння Бухгалтерія Вилучення авто Виставити рахунок …" at bounding box center [234, 221] width 134 height 135
drag, startPoint x: 233, startPoint y: 162, endPoint x: 261, endPoint y: 180, distance: 33.0
click at [233, 162] on div "Переведення боргу" at bounding box center [234, 158] width 134 height 14
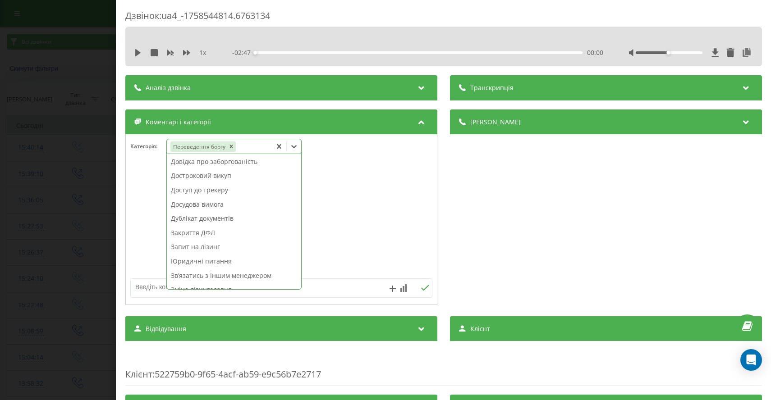
scroll to position [192, 0]
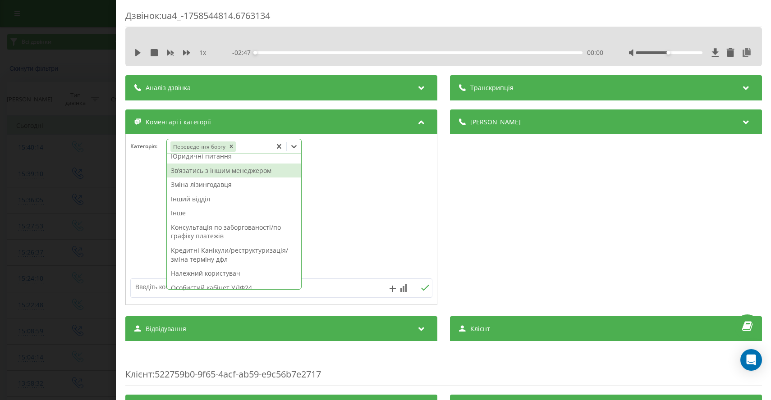
click at [220, 174] on div "Звʼязатись з іншим менеджером" at bounding box center [234, 171] width 134 height 14
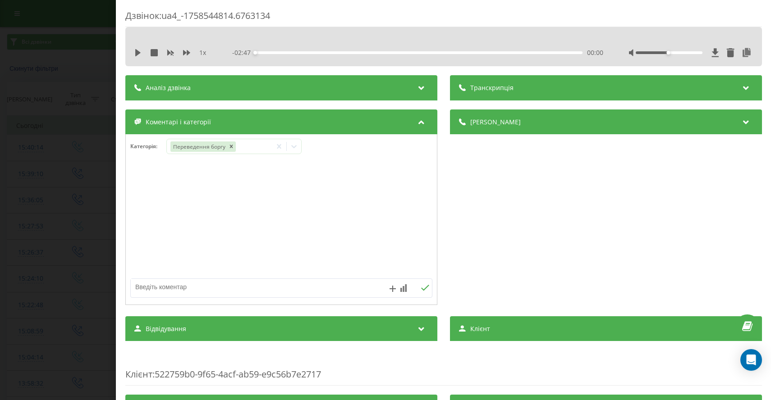
click at [31, 209] on div "Дзвінок : ua4_-1758544814.6763134 1 x - 02:47 00:00 00:00 Транскрипція Для AI-а…" at bounding box center [385, 200] width 771 height 400
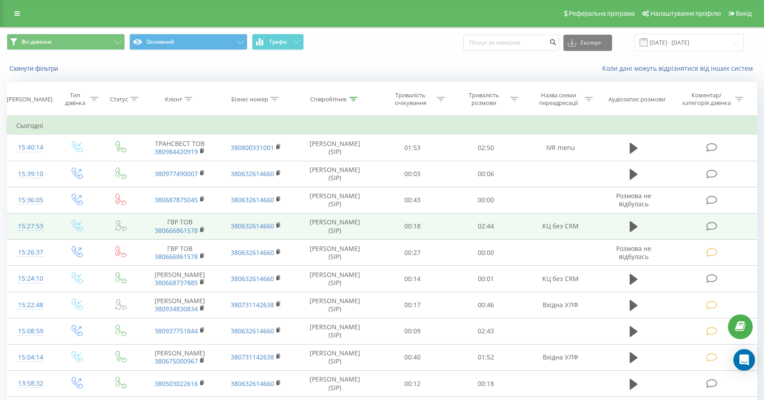
click at [711, 229] on icon at bounding box center [712, 226] width 11 height 9
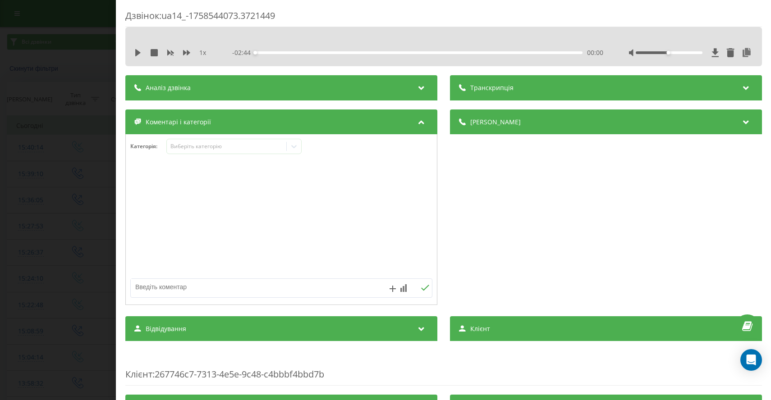
click at [9, 175] on div "Дзвінок : ua14_-1758544073.3721449 1 x - 02:44 00:00 00:00 Транскрипція Для AI-…" at bounding box center [385, 200] width 771 height 400
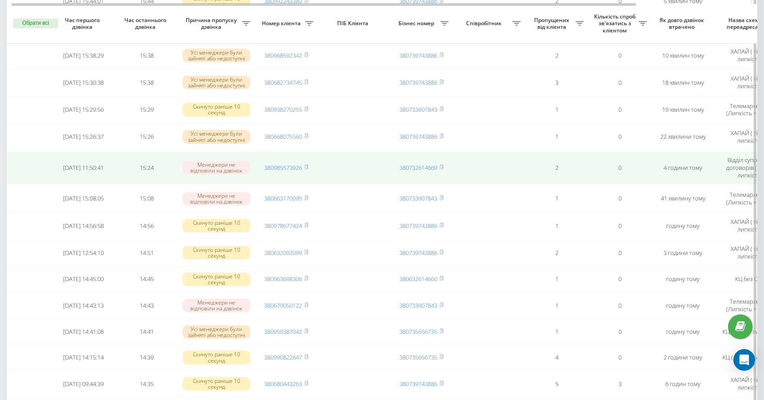
scroll to position [138, 0]
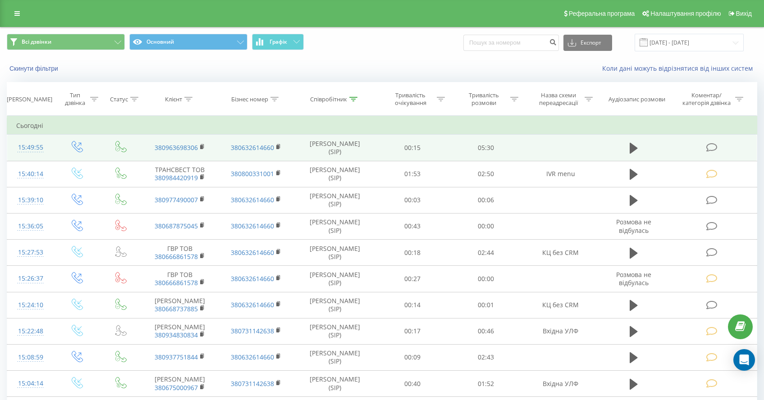
click at [718, 147] on span at bounding box center [713, 147] width 13 height 9
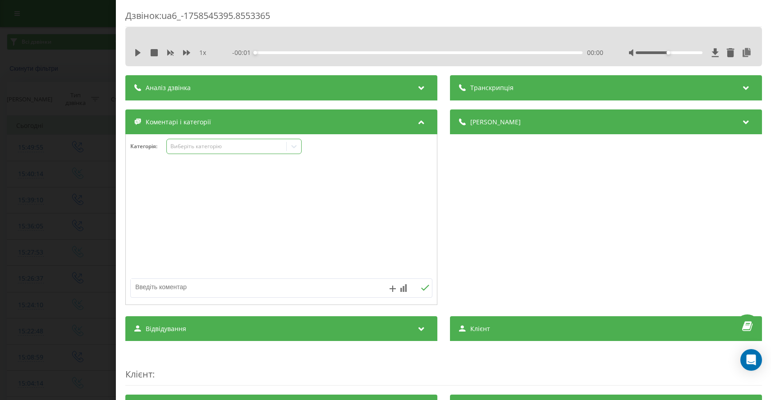
click at [212, 142] on div "Виберіть категорію" at bounding box center [233, 146] width 135 height 15
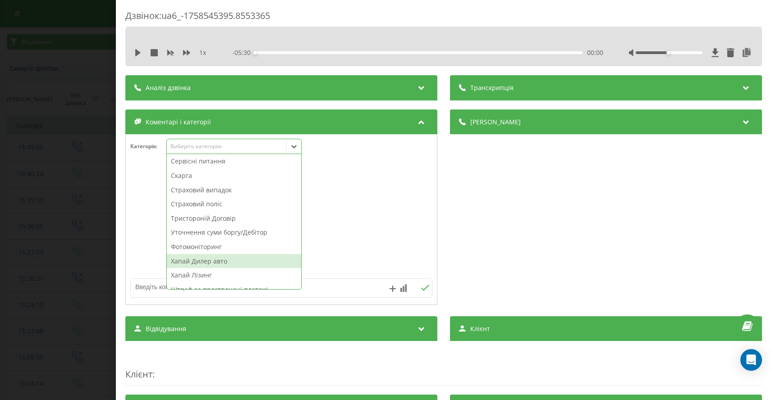
scroll to position [463, 0]
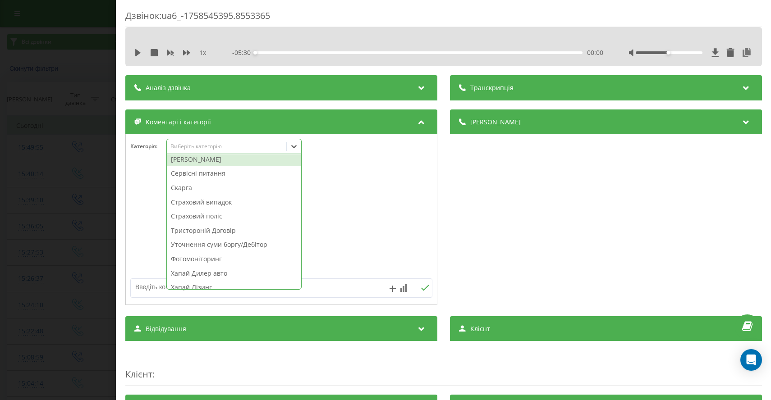
click at [197, 156] on div "Штрафи ПДР" at bounding box center [234, 159] width 134 height 14
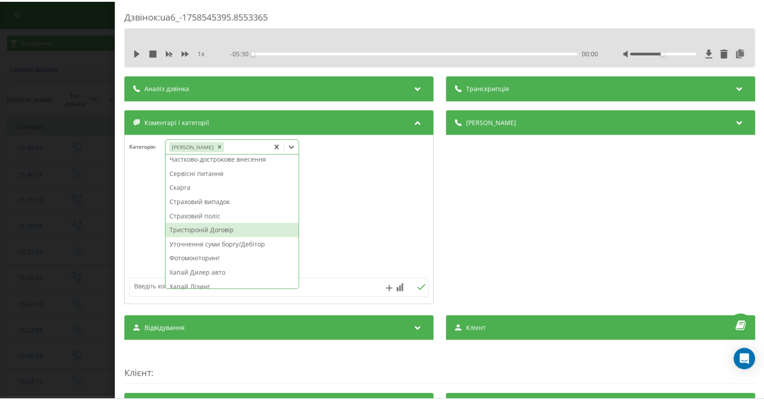
scroll to position [0, 0]
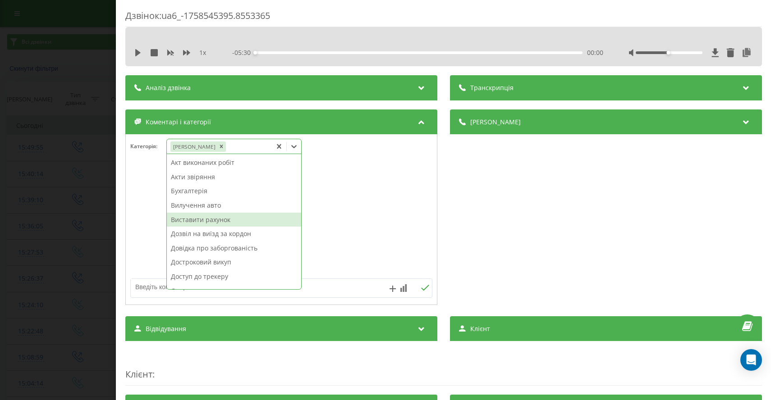
click at [198, 222] on div "Виставити рахунок" at bounding box center [234, 220] width 134 height 14
click at [55, 218] on div "Дзвінок : ua6_-1758545395.8553365 1 x - 05:30 00:00 00:00 Транскрипція Для AI-а…" at bounding box center [385, 200] width 771 height 400
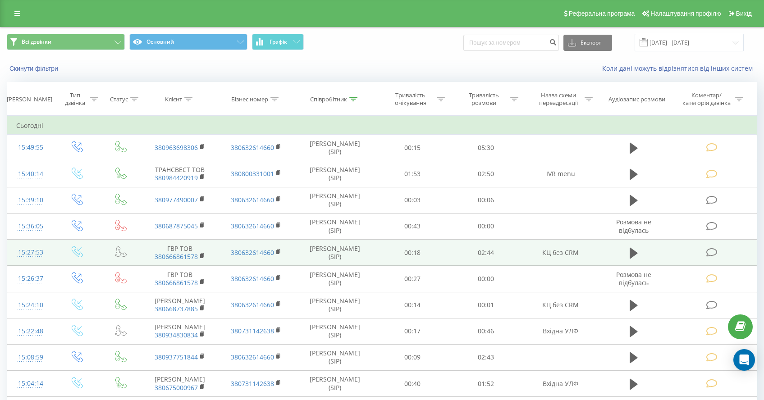
click at [710, 253] on icon at bounding box center [712, 252] width 11 height 9
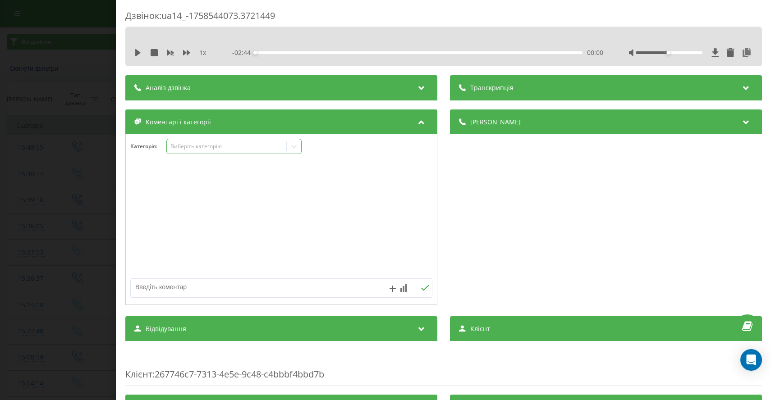
click at [210, 149] on div "Виберіть категорію" at bounding box center [226, 146] width 113 height 7
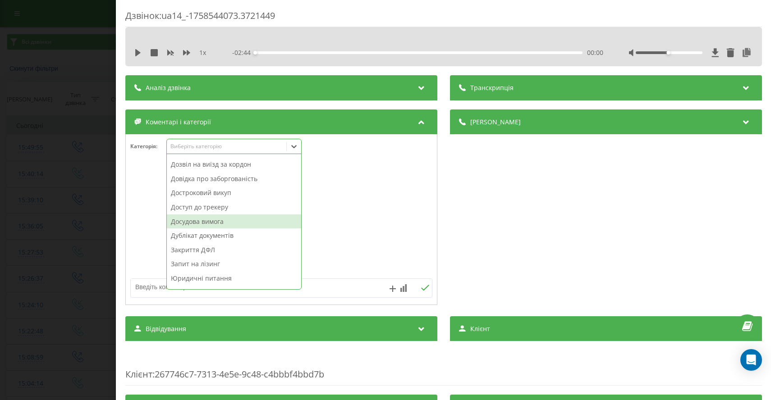
scroll to position [150, 0]
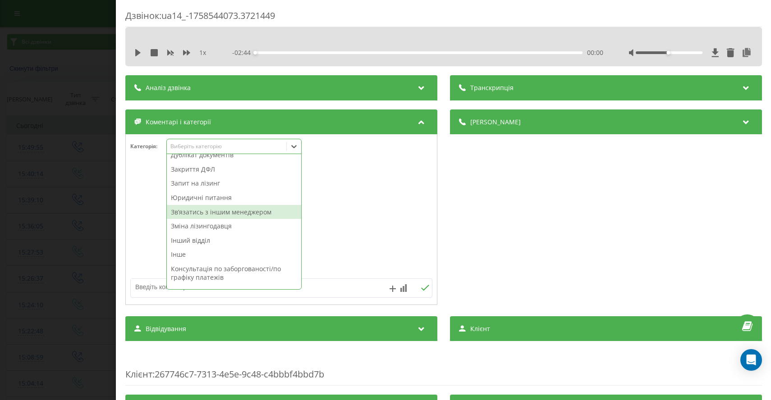
click at [232, 215] on div "Звʼязатись з іншим менеджером" at bounding box center [234, 212] width 134 height 14
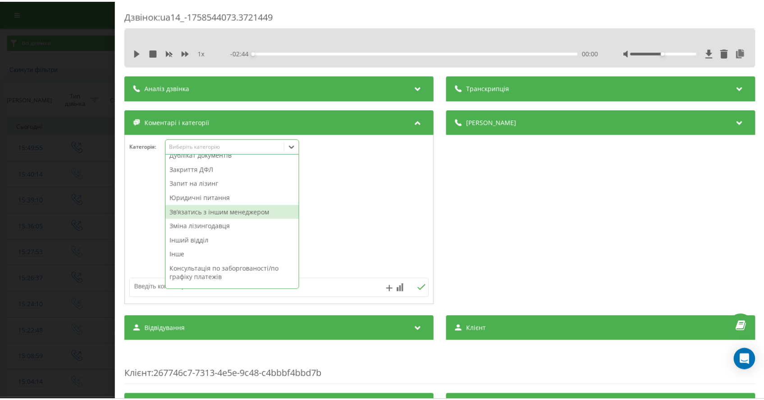
scroll to position [0, 0]
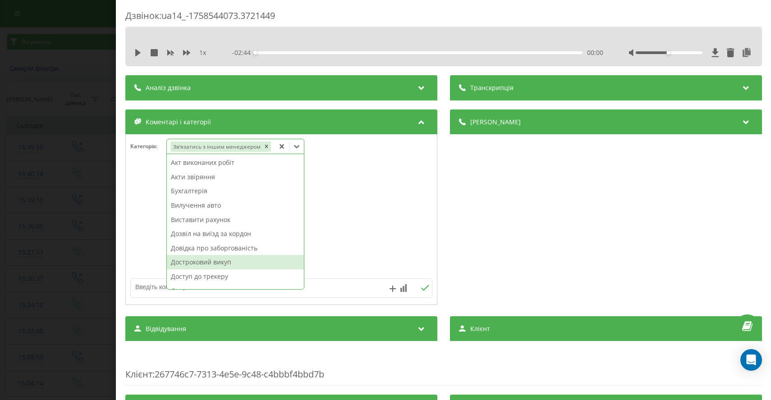
click at [203, 265] on div "Достроковий викуп" at bounding box center [235, 262] width 137 height 14
click at [67, 237] on div "Дзвінок : ua14_-1758544073.3721449 1 x - 02:44 00:00 00:00 Транскрипція Для AI-…" at bounding box center [385, 200] width 771 height 400
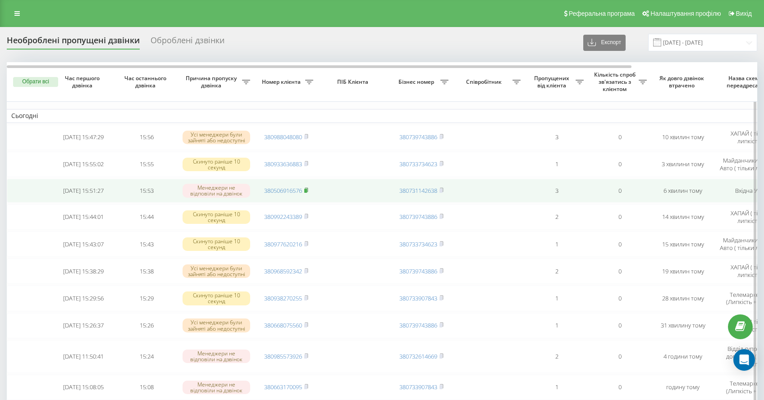
click at [306, 193] on rect at bounding box center [305, 191] width 3 height 4
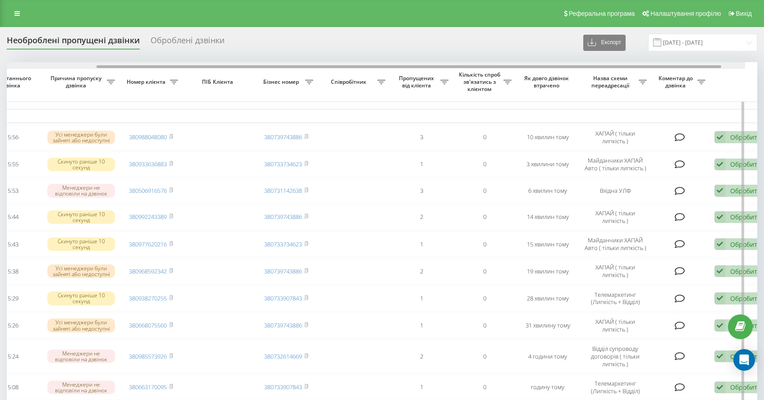
scroll to position [0, 151]
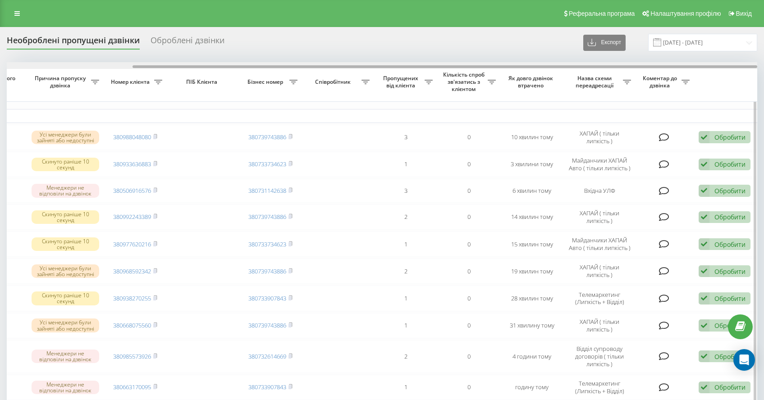
drag, startPoint x: 325, startPoint y: 65, endPoint x: 645, endPoint y: 94, distance: 321.1
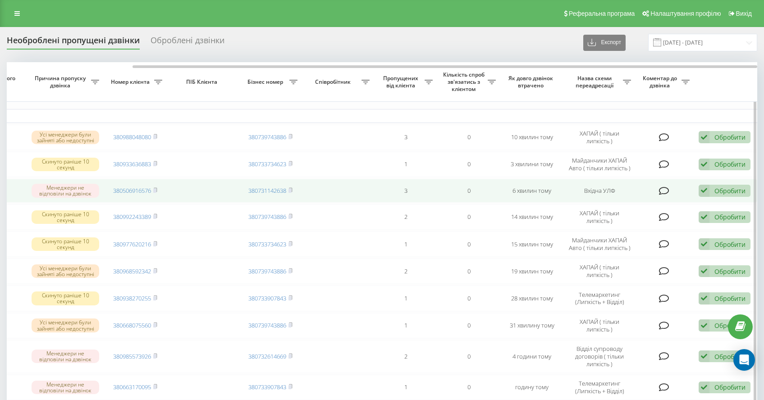
click at [722, 195] on div "Обробити" at bounding box center [730, 191] width 31 height 9
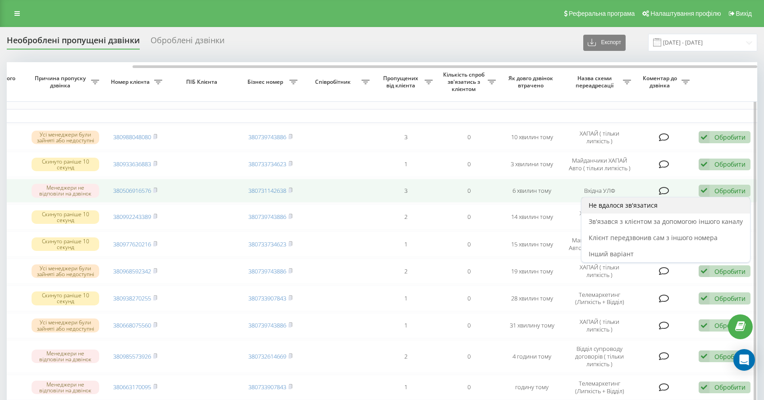
click at [690, 202] on div "Не вдалося зв'язатися" at bounding box center [666, 206] width 169 height 16
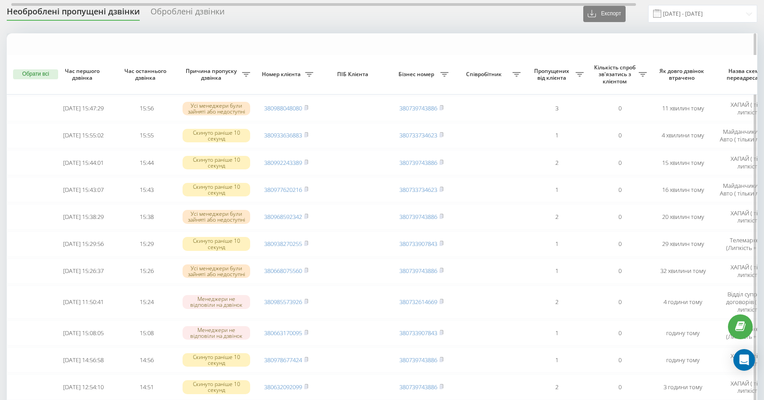
scroll to position [0, 0]
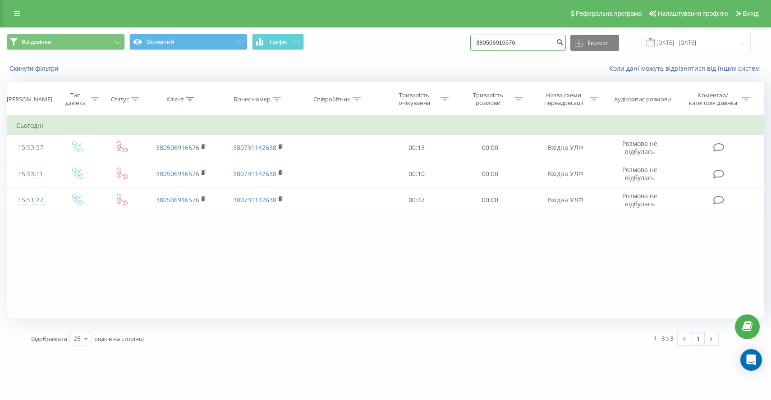
click at [542, 41] on input "380506916576" at bounding box center [518, 43] width 96 height 16
drag, startPoint x: 530, startPoint y: 42, endPoint x: 357, endPoint y: 37, distance: 173.3
click at [371, 37] on div "Всі дзвінки Основний Графік 380506916576 Експорт .csv .xls .xlsx [DATE] - [DATE]" at bounding box center [386, 43] width 758 height 18
paste input "380506717708"
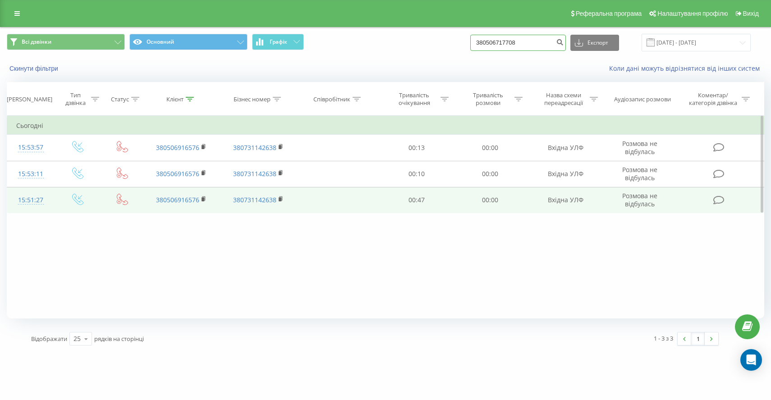
type input "380506717708"
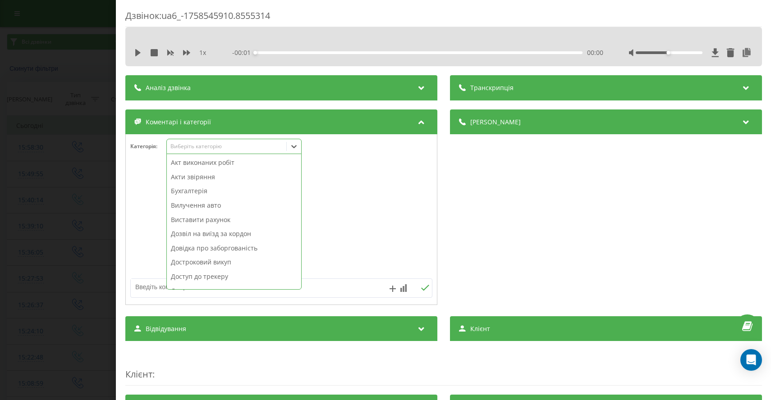
scroll to position [247, 0]
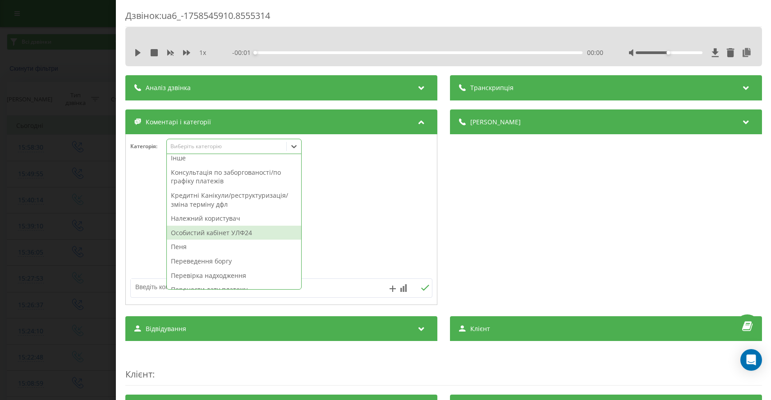
click at [197, 236] on div "Особистий кабінет УЛФ24" at bounding box center [234, 233] width 134 height 14
click at [37, 248] on div "Дзвінок : ua6_-1758545910.8555314 1 x - 00:01 00:00 00:00 Транскрипція Для AI-а…" at bounding box center [385, 200] width 771 height 400
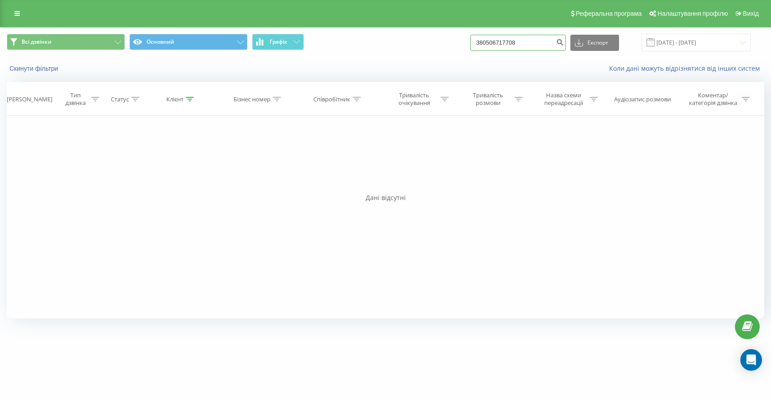
click at [561, 41] on input "380506717708" at bounding box center [518, 43] width 96 height 16
drag, startPoint x: 551, startPoint y: 41, endPoint x: 396, endPoint y: 32, distance: 155.9
click at [406, 35] on div "Всі дзвінки Основний Графік 380506717708 Експорт .csv .xls .xlsx [DATE] - [DATE]" at bounding box center [386, 43] width 758 height 18
paste input "380681600954"
type input "380681600954"
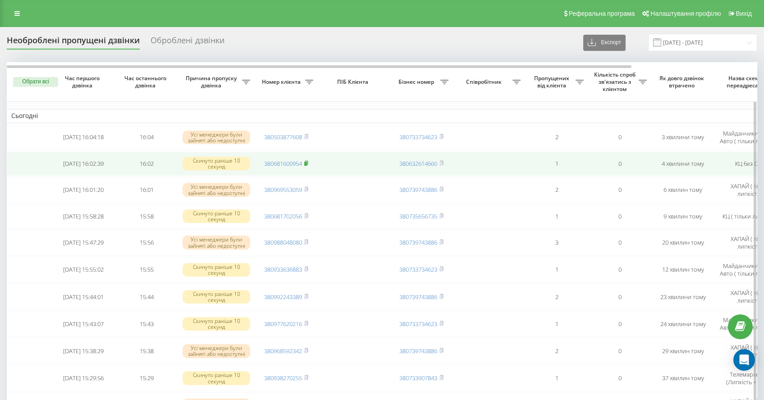
click at [307, 164] on rect at bounding box center [305, 164] width 3 height 4
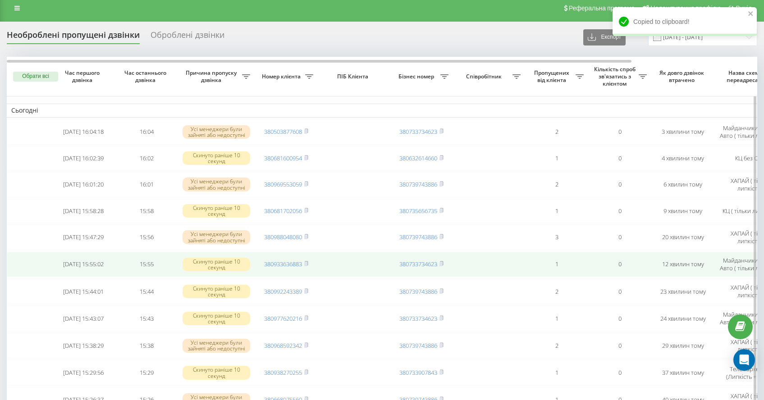
scroll to position [7, 0]
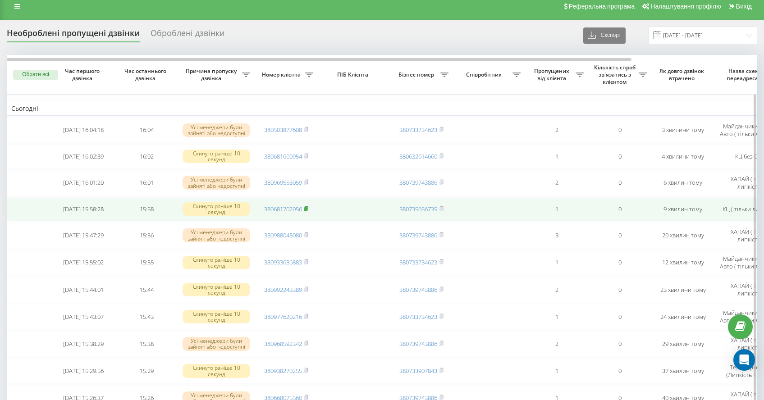
click at [308, 210] on icon at bounding box center [306, 208] width 4 height 5
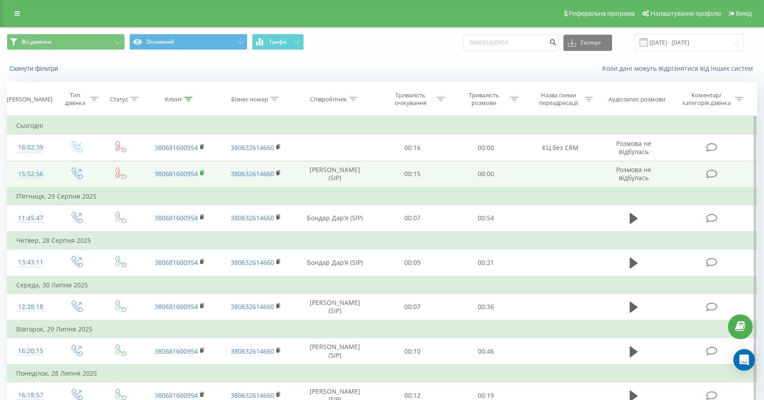
click at [203, 173] on icon at bounding box center [202, 173] width 5 height 6
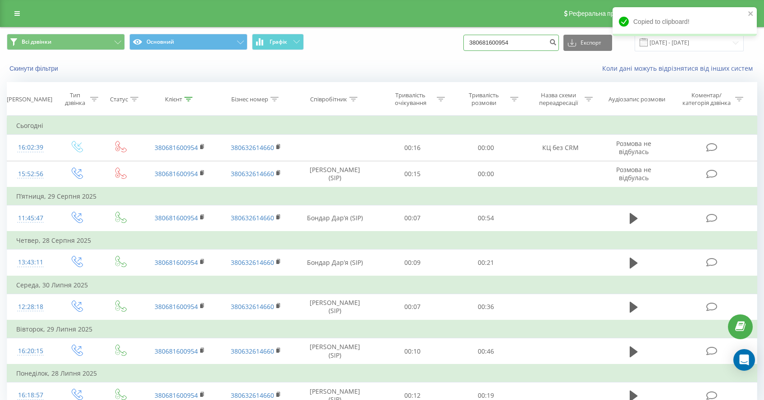
drag, startPoint x: 542, startPoint y: 38, endPoint x: 386, endPoint y: 15, distance: 158.2
click at [388, 16] on div "Реферальна програма Налаштування профілю Вихід Всі дзвінки Основний Графік 3806…" at bounding box center [382, 221] width 764 height 443
click at [544, 42] on input "380681600954" at bounding box center [512, 43] width 96 height 16
drag, startPoint x: 543, startPoint y: 42, endPoint x: 370, endPoint y: 17, distance: 175.5
click at [376, 23] on div "Реферальна програма Налаштування профілю Вихід Всі дзвінки Основний Графік 3806…" at bounding box center [382, 221] width 764 height 443
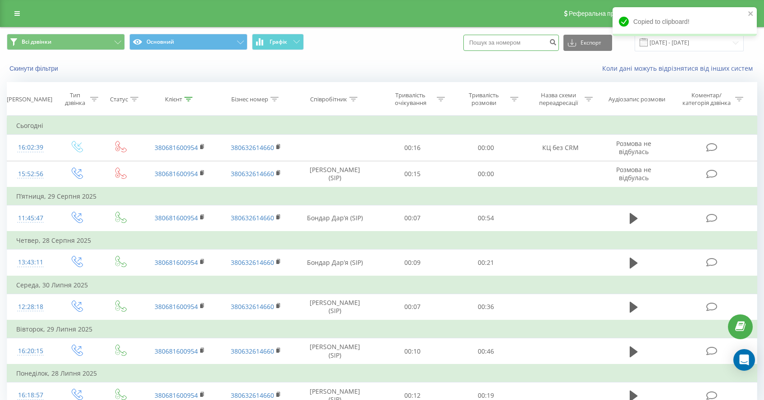
paste input "380681702056"
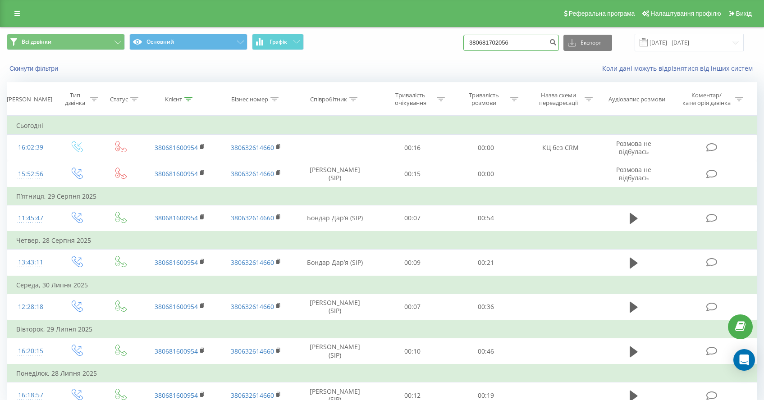
type input "380681702056"
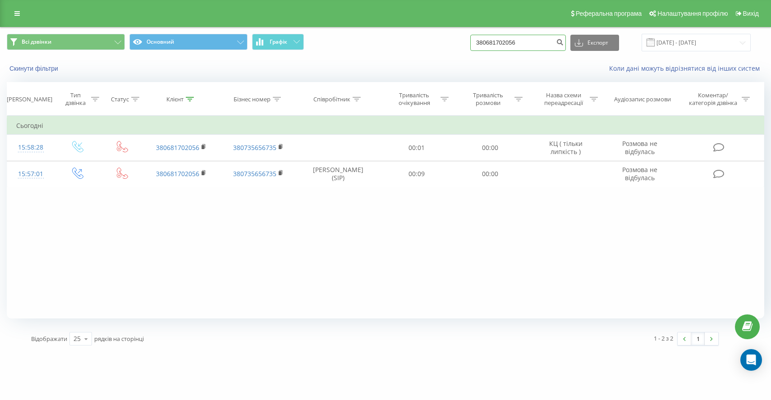
click at [543, 46] on input "380681702056" at bounding box center [518, 43] width 96 height 16
drag, startPoint x: 474, startPoint y: 40, endPoint x: 422, endPoint y: 36, distance: 52.4
click at [427, 38] on div "Всі дзвінки Основний Графік 380681702056 Експорт .csv .xls .xlsx 22.06.2025 - 2…" at bounding box center [386, 43] width 758 height 18
paste input "505989938"
type input "380505989938"
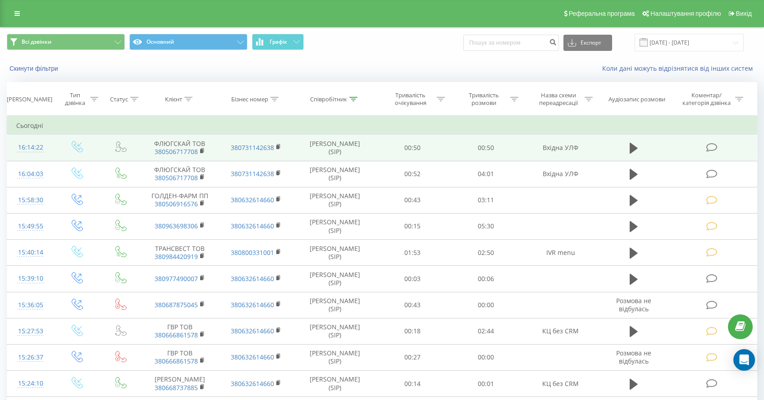
click at [713, 147] on icon at bounding box center [712, 147] width 11 height 9
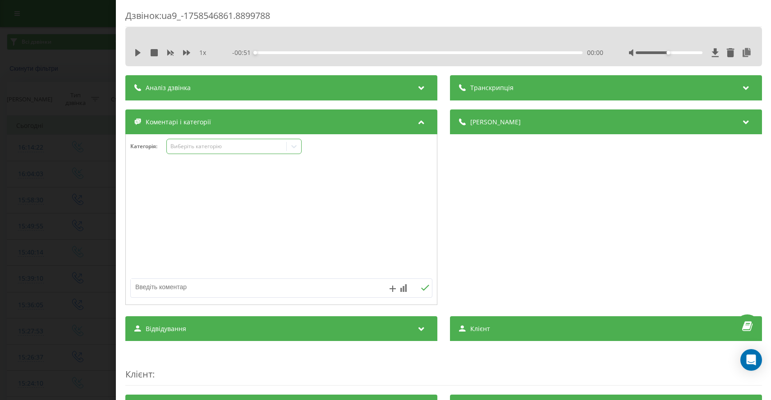
click at [212, 148] on div "Виберіть категорію" at bounding box center [226, 146] width 113 height 7
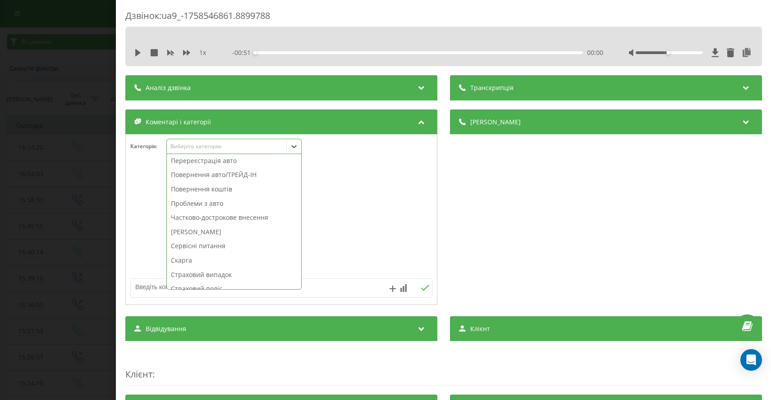
scroll to position [393, 0]
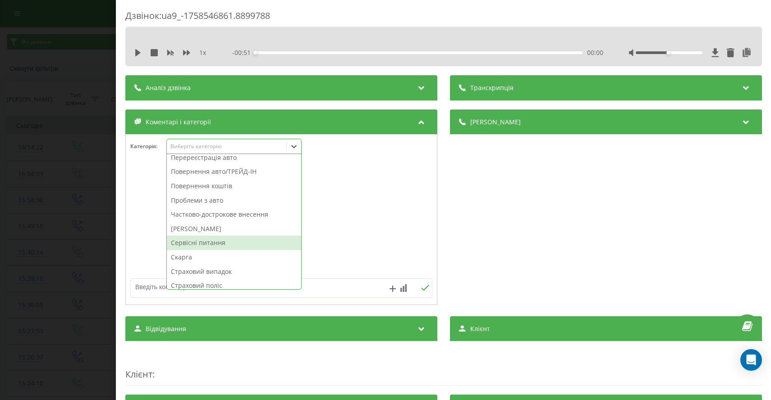
click at [224, 245] on div "Сервісні питання" at bounding box center [234, 243] width 134 height 14
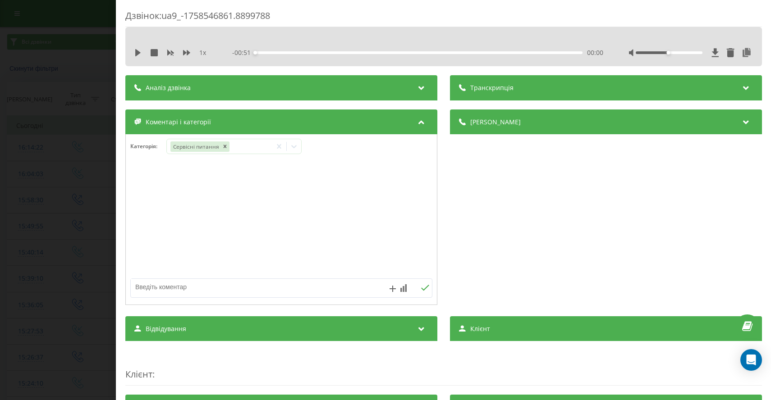
click at [42, 202] on div "Дзвінок : ua9_-1758546861.8899788 1 x - 00:51 00:00 00:00 Транскрипція Для AI-а…" at bounding box center [385, 200] width 771 height 400
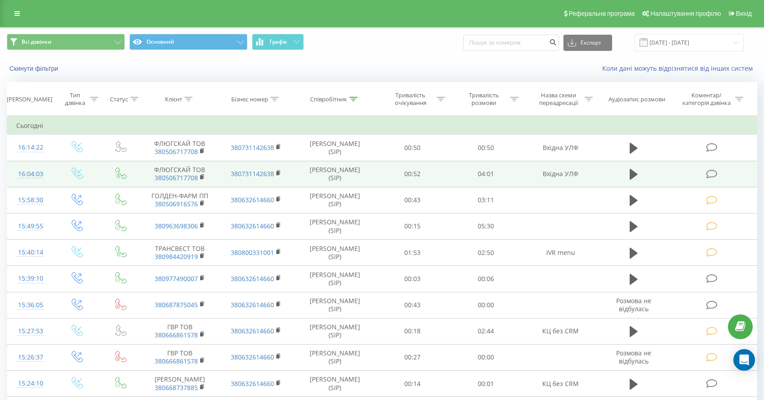
click at [714, 170] on icon at bounding box center [712, 174] width 11 height 9
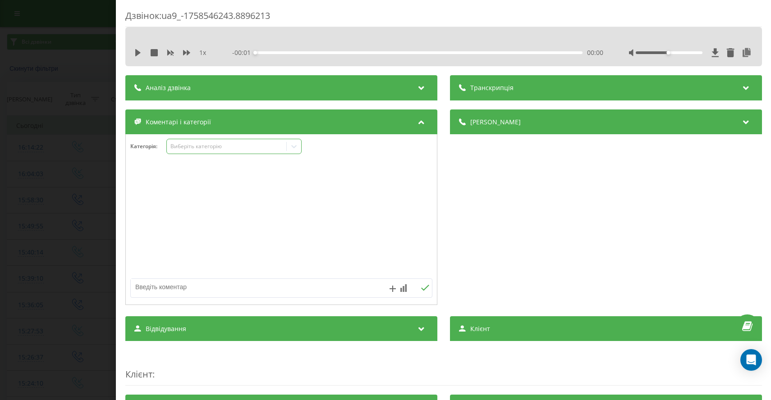
drag, startPoint x: 234, startPoint y: 143, endPoint x: 238, endPoint y: 152, distance: 9.5
click at [234, 144] on div "Виберіть категорію" at bounding box center [226, 146] width 113 height 7
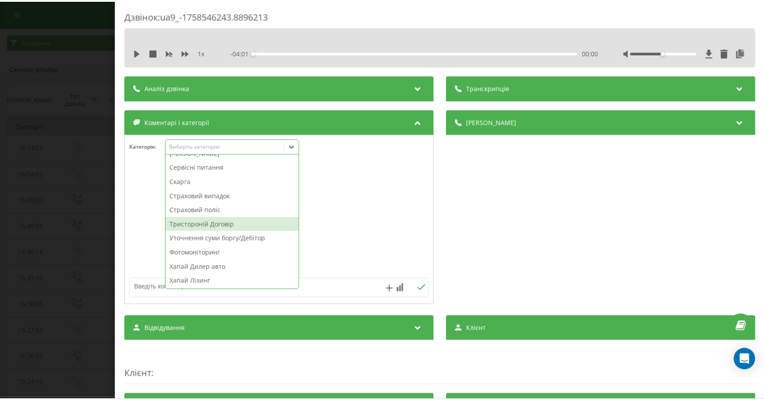
scroll to position [450, 0]
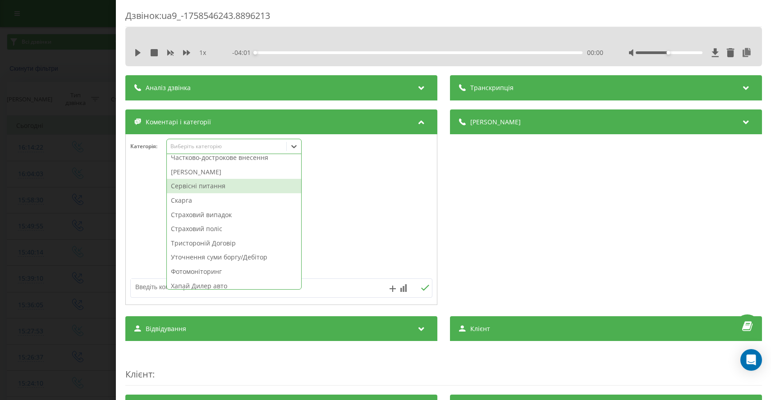
click at [201, 189] on div "Сервісні питання" at bounding box center [234, 186] width 134 height 14
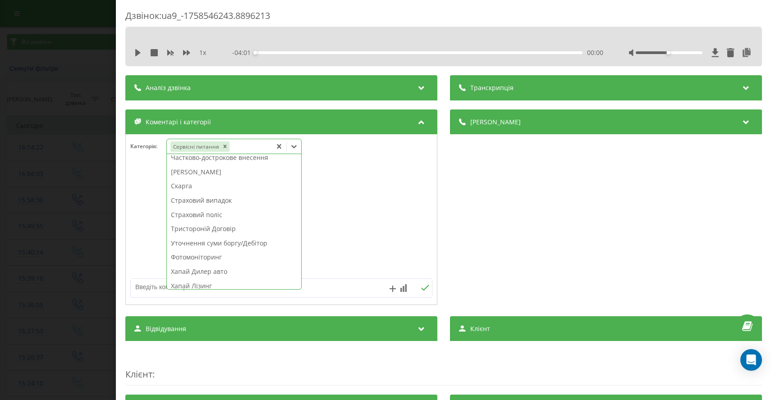
click at [20, 210] on div "Дзвінок : ua9_-1758546243.8896213 1 x - 04:01 00:00 00:00 Транскрипція Для AI-а…" at bounding box center [385, 200] width 771 height 400
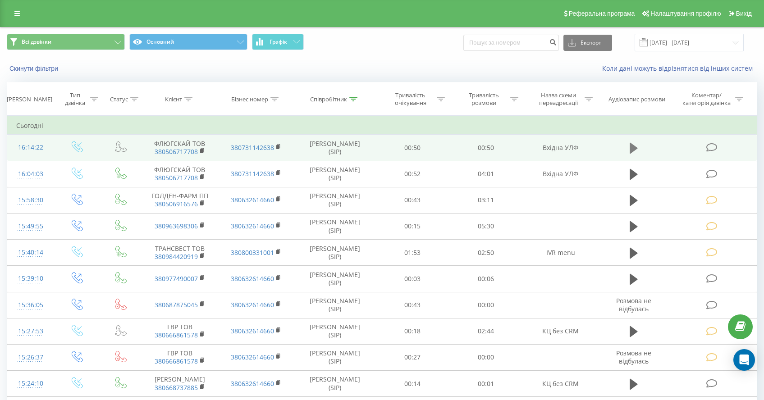
click at [632, 147] on icon at bounding box center [634, 148] width 8 height 11
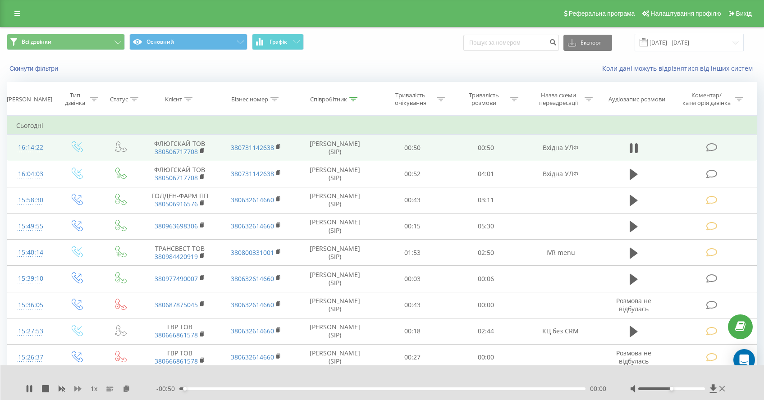
click at [81, 392] on icon at bounding box center [77, 389] width 7 height 7
click at [78, 390] on icon at bounding box center [77, 389] width 7 height 5
click at [232, 389] on div "00:03" at bounding box center [382, 389] width 406 height 3
click at [278, 387] on div "- 00:43 00:07 00:07" at bounding box center [381, 389] width 451 height 9
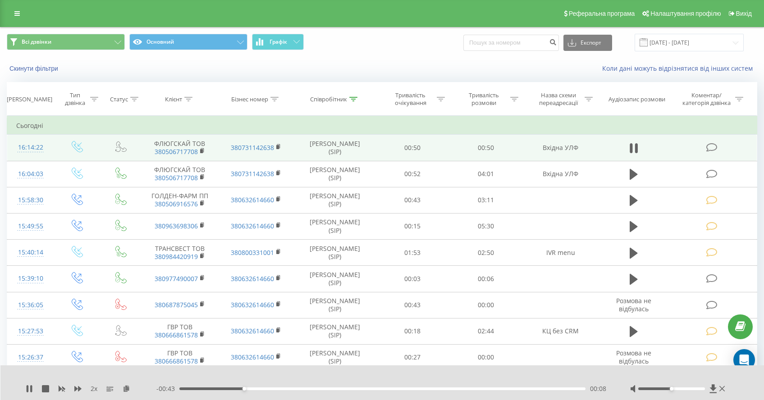
click at [292, 387] on div "- 00:43 00:08 00:08" at bounding box center [381, 389] width 451 height 9
click at [293, 389] on div "00:08" at bounding box center [382, 389] width 406 height 3
click at [314, 391] on div "- 00:36 00:14 00:14" at bounding box center [381, 389] width 451 height 9
click at [327, 389] on div "00:16" at bounding box center [382, 389] width 406 height 3
click at [343, 389] on div "00:18" at bounding box center [382, 389] width 406 height 3
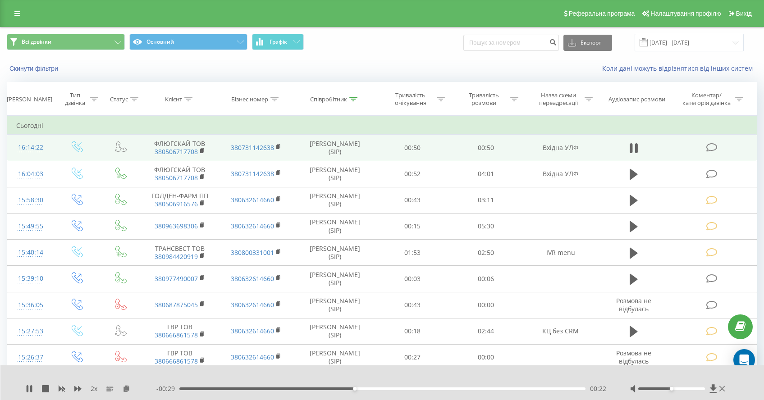
click at [362, 389] on div "00:22" at bounding box center [382, 389] width 406 height 3
click at [28, 390] on icon at bounding box center [28, 389] width 2 height 7
click at [29, 388] on icon at bounding box center [29, 389] width 5 height 7
click at [29, 388] on icon at bounding box center [29, 389] width 7 height 7
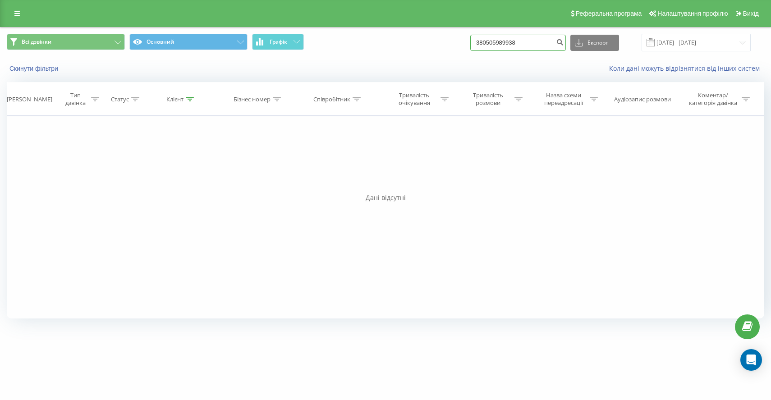
drag, startPoint x: 539, startPoint y: 45, endPoint x: 432, endPoint y: 31, distance: 108.3
click at [434, 31] on div "Всі дзвінки Основний Графік 380505989938 Експорт .csv .xls .xlsx [DATE] - [DATE]" at bounding box center [385, 43] width 770 height 30
paste input "380689398396"
type input "380689398396"
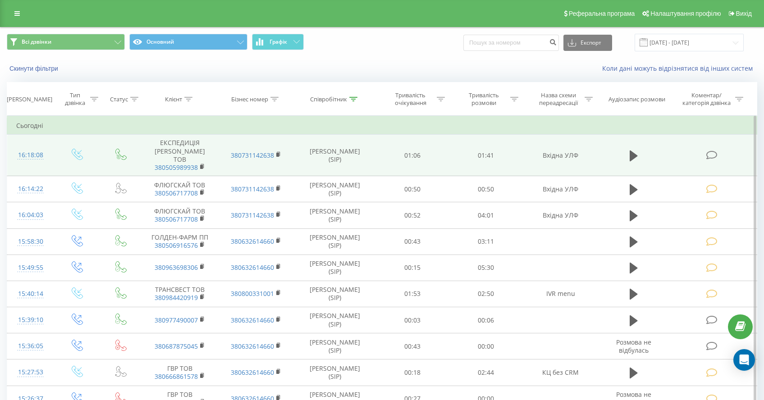
click at [705, 152] on td at bounding box center [713, 155] width 88 height 41
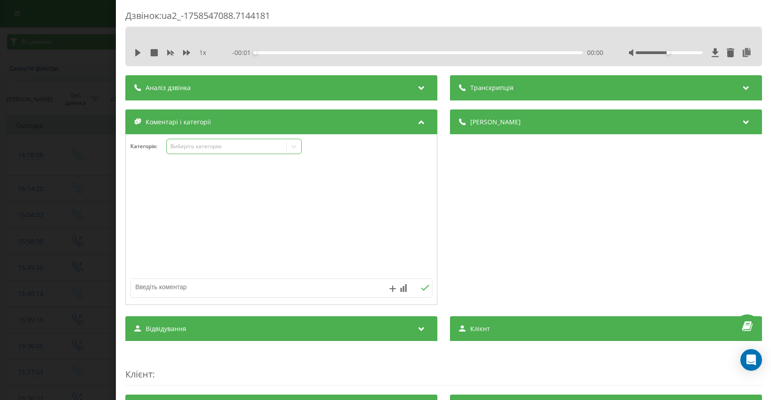
click at [229, 151] on div "Виберіть категорію" at bounding box center [227, 147] width 120 height 9
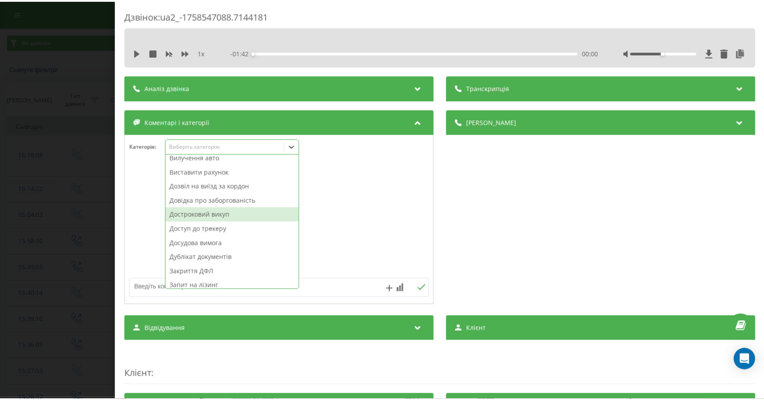
scroll to position [66, 0]
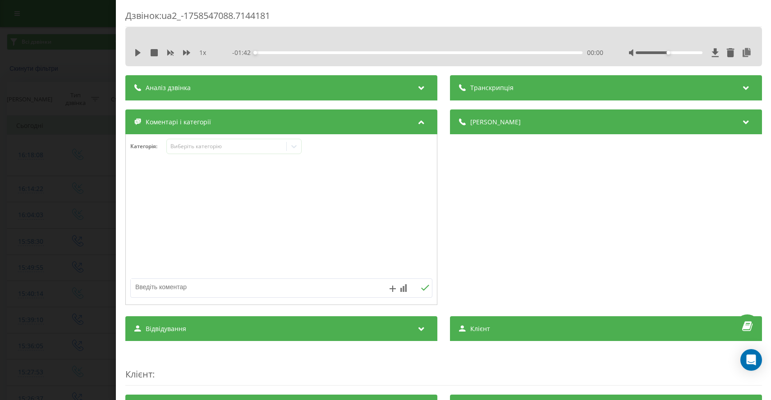
click at [45, 77] on div "Дзвінок : ua2_-1758547088.7144181 1 x - 01:42 00:00 00:00 Транскрипція Для AI-а…" at bounding box center [385, 200] width 771 height 400
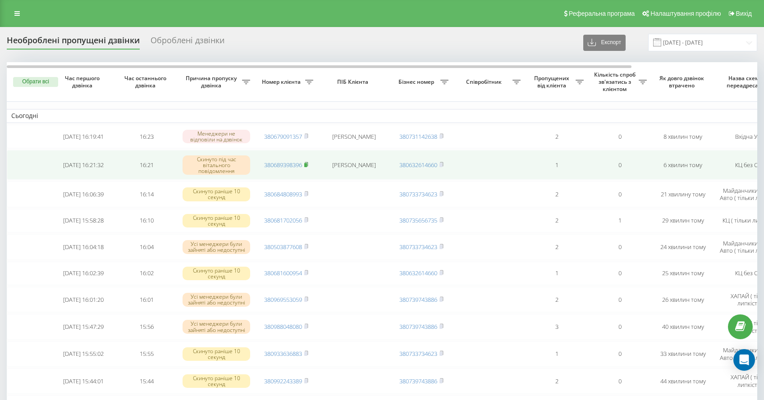
click at [307, 165] on rect at bounding box center [305, 165] width 3 height 4
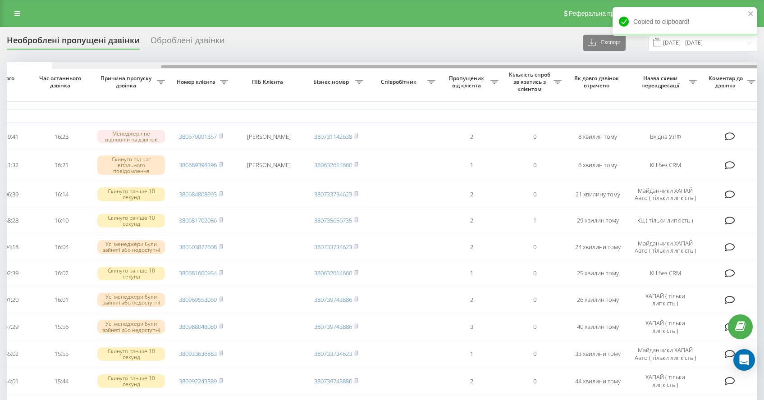
scroll to position [0, 151]
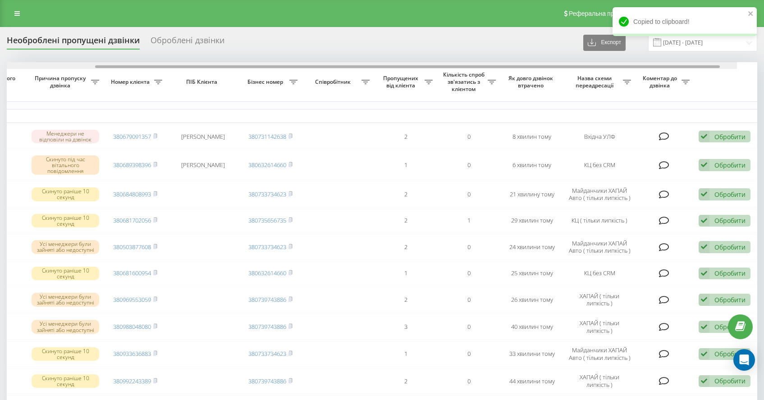
drag, startPoint x: 249, startPoint y: 67, endPoint x: 590, endPoint y: 97, distance: 342.3
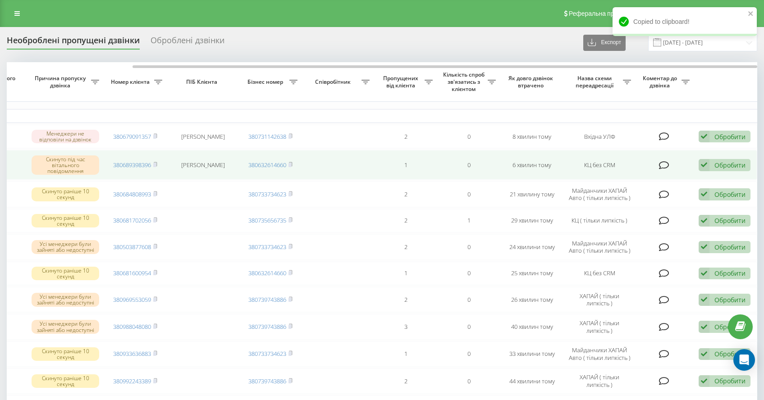
click at [726, 164] on div "Обробити" at bounding box center [730, 165] width 31 height 9
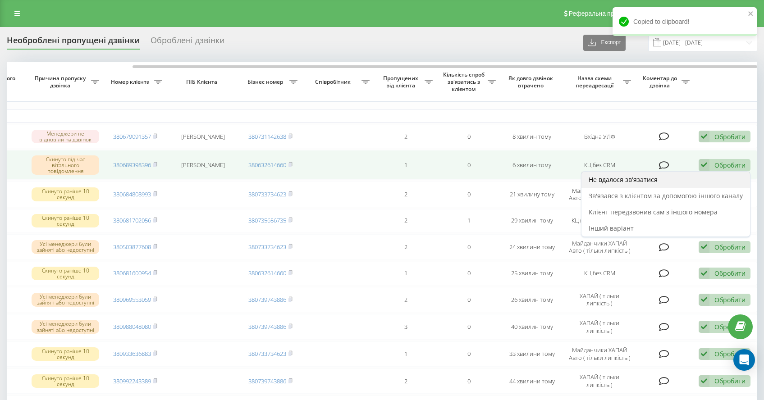
click at [683, 178] on div "Не вдалося зв'язатися" at bounding box center [666, 180] width 169 height 16
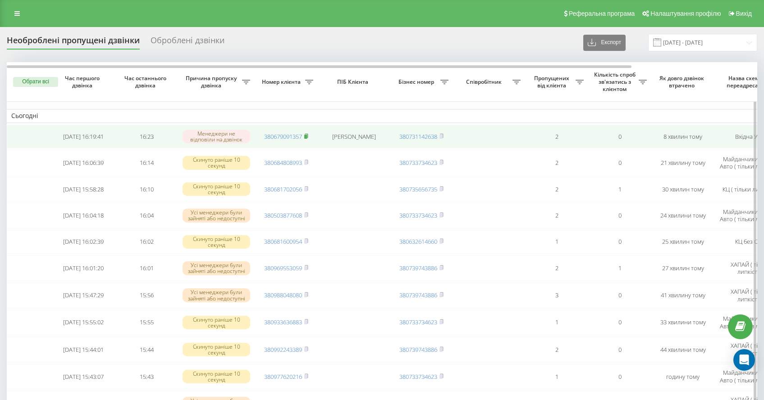
click at [306, 135] on rect at bounding box center [305, 137] width 3 height 4
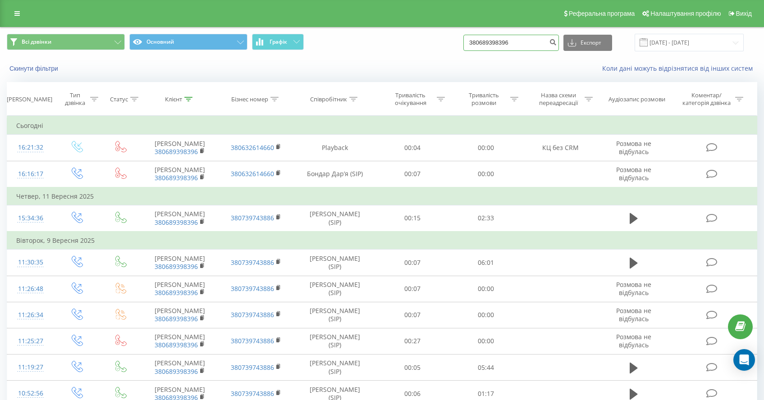
drag, startPoint x: 534, startPoint y: 44, endPoint x: 406, endPoint y: 43, distance: 128.5
click at [418, 43] on div "Всі дзвінки Основний Графік 380689398396 Експорт .csv .xls .xlsx [DATE] - [DATE]" at bounding box center [382, 43] width 751 height 18
paste input "380679091357"
type input "380679091357"
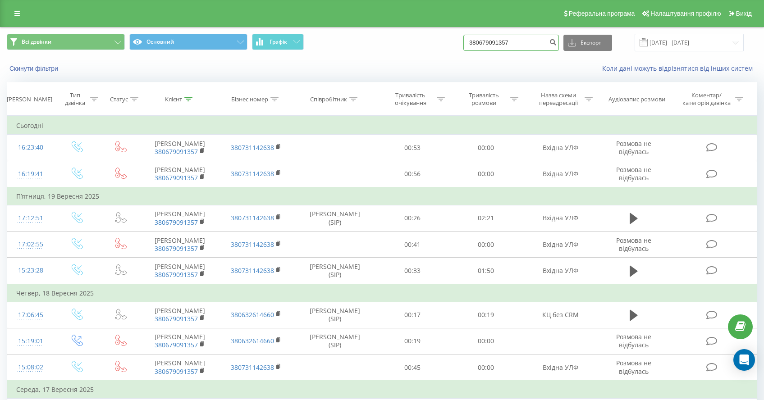
drag, startPoint x: 535, startPoint y: 46, endPoint x: 385, endPoint y: 46, distance: 150.6
click at [396, 46] on div "Всі дзвінки Основний Графік 380679091357 Експорт .csv .xls .xlsx [DATE] - [DATE]" at bounding box center [382, 43] width 751 height 18
paste input "380681702056"
type input "380681702056"
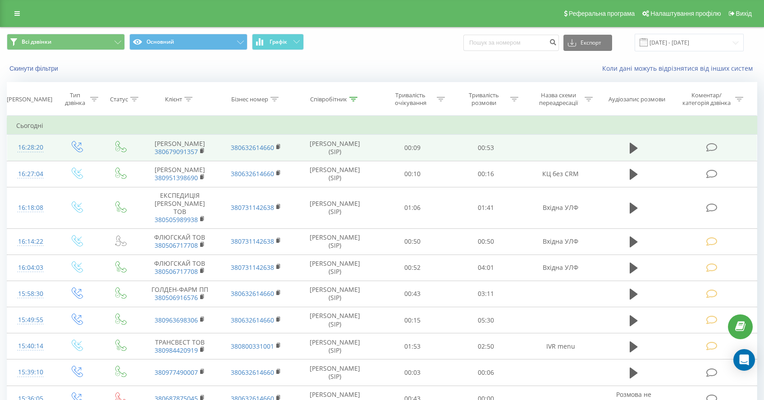
click at [708, 148] on icon at bounding box center [712, 147] width 11 height 9
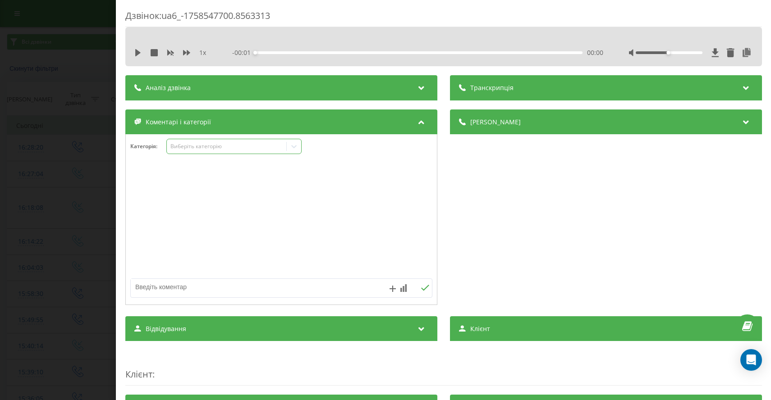
click at [193, 145] on div "Виберіть категорію" at bounding box center [226, 146] width 113 height 7
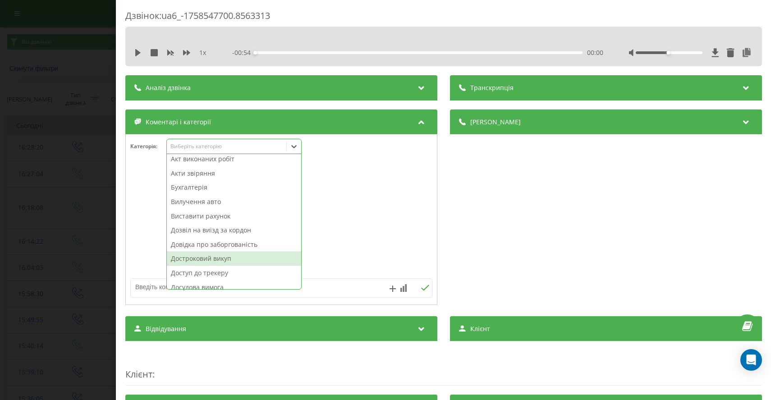
click at [209, 259] on div "Достроковий викуп" at bounding box center [234, 259] width 134 height 14
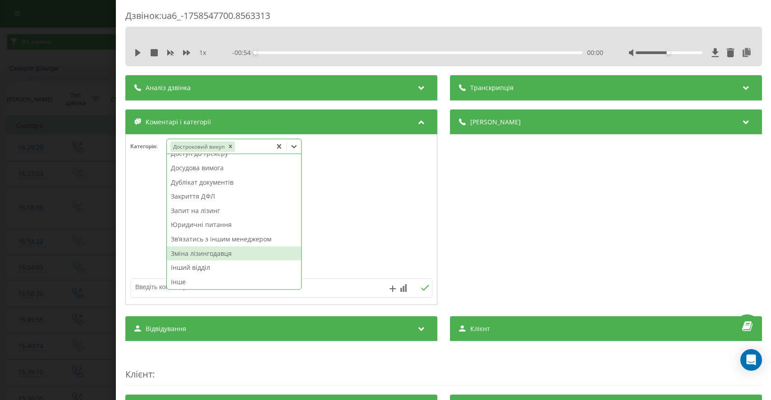
scroll to position [110, 0]
click at [209, 239] on div "Звʼязатись з іншим менеджером" at bounding box center [234, 238] width 134 height 14
click at [5, 235] on div "Дзвінок : ua6_-1758547700.8563313 1 x - 00:54 00:00 00:00 Транскрипція Для AI-а…" at bounding box center [385, 200] width 771 height 400
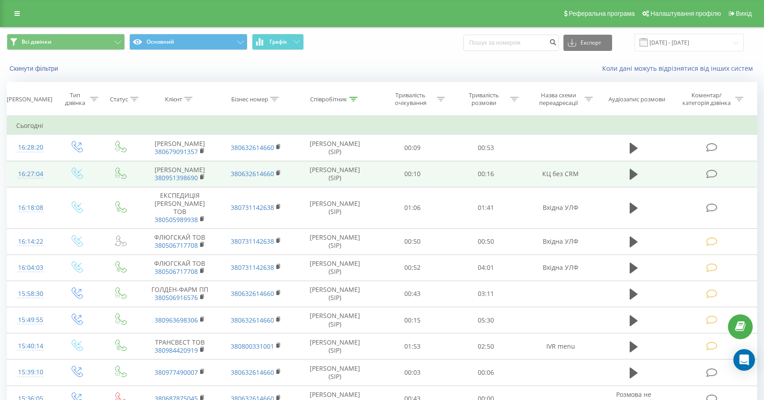
click at [711, 179] on icon at bounding box center [712, 174] width 11 height 9
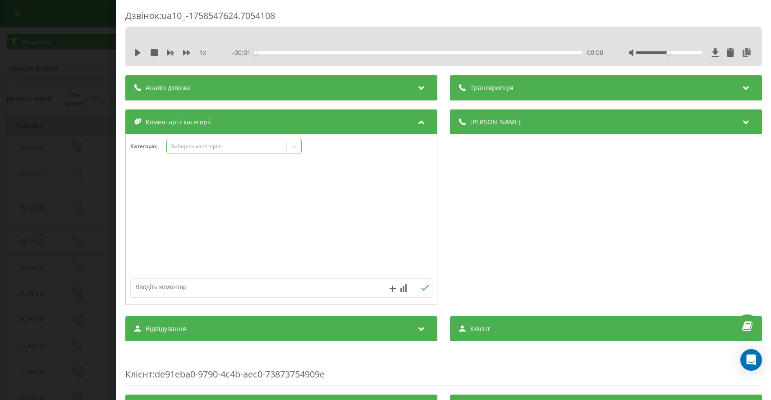
click at [204, 151] on div "Виберіть категорію" at bounding box center [233, 146] width 135 height 15
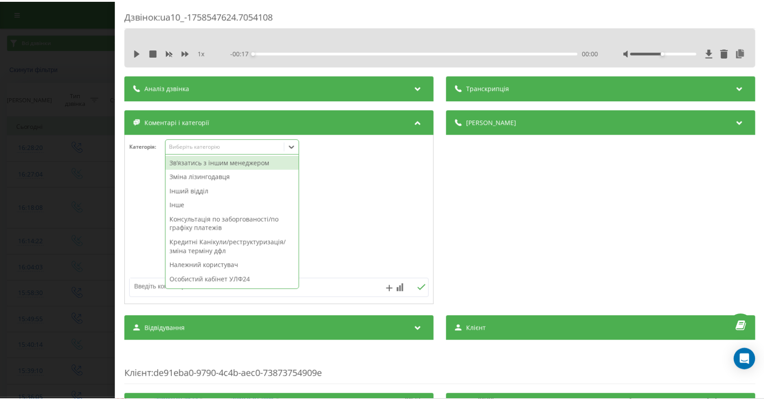
scroll to position [202, 0]
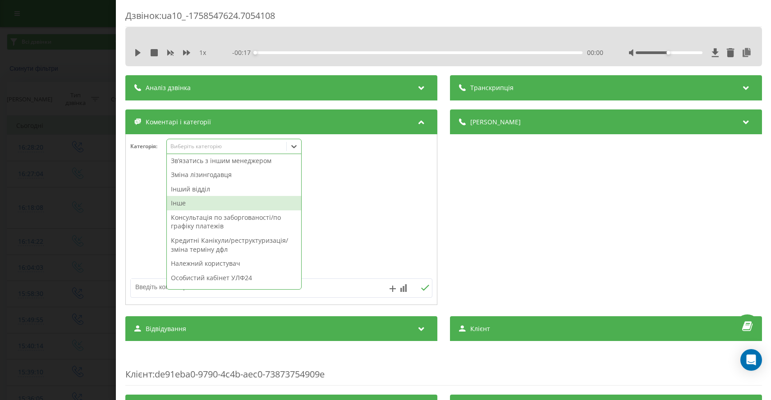
click at [184, 204] on div "Інше" at bounding box center [234, 203] width 134 height 14
click at [92, 230] on div "Дзвінок : ua10_-1758547624.7054108 1 x - 00:17 00:00 00:00 Транскрипція Для AI-…" at bounding box center [385, 200] width 771 height 400
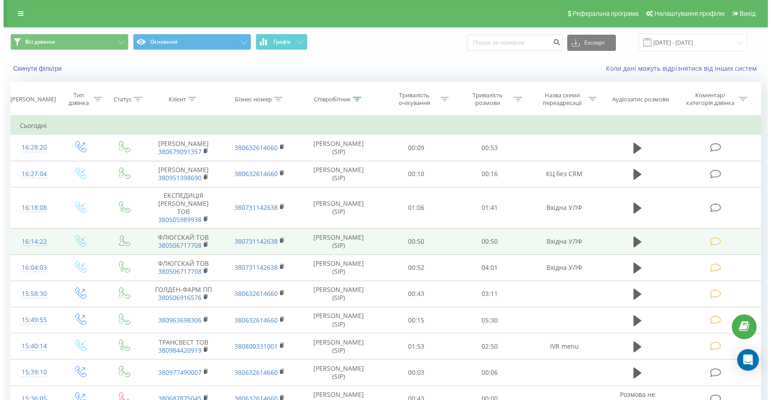
scroll to position [20, 0]
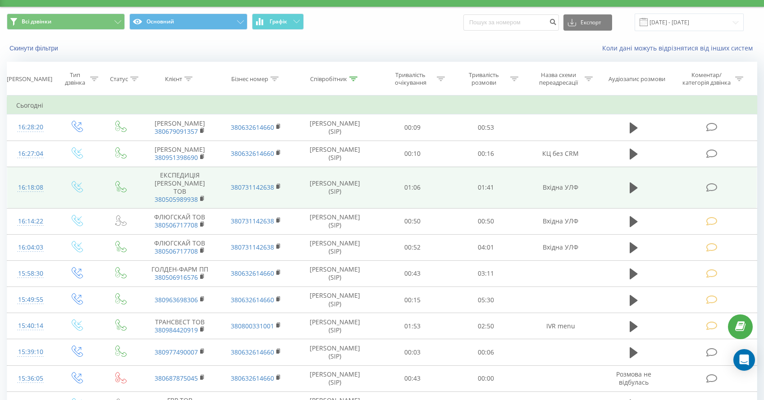
click at [713, 190] on icon at bounding box center [712, 187] width 11 height 9
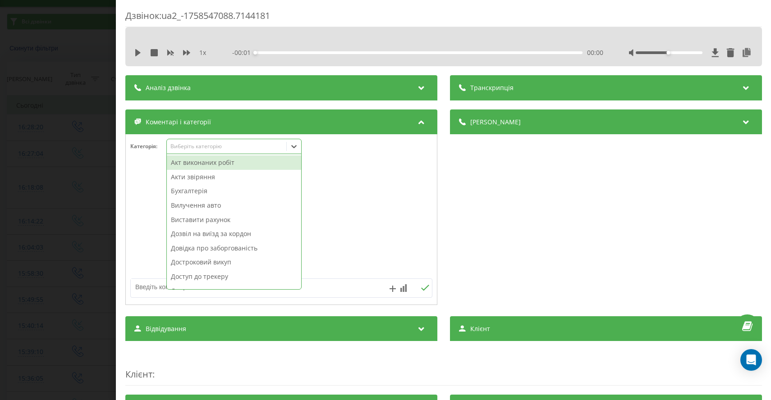
click at [202, 144] on div "Виберіть категорію" at bounding box center [226, 146] width 113 height 7
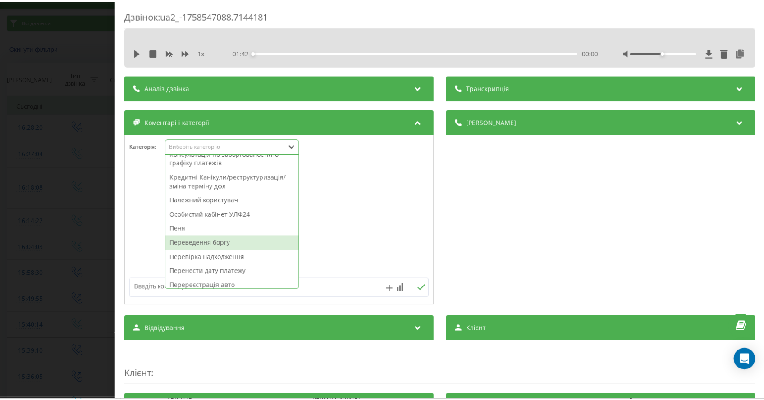
scroll to position [242, 0]
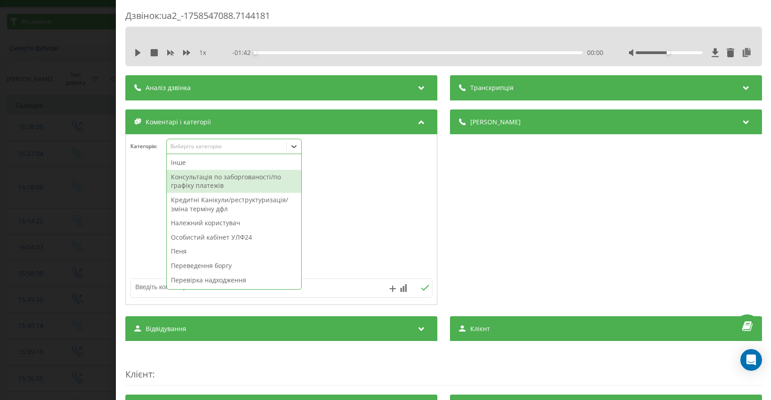
click at [247, 177] on div "Консультація по заборгованості/по графіку платежів" at bounding box center [234, 181] width 134 height 23
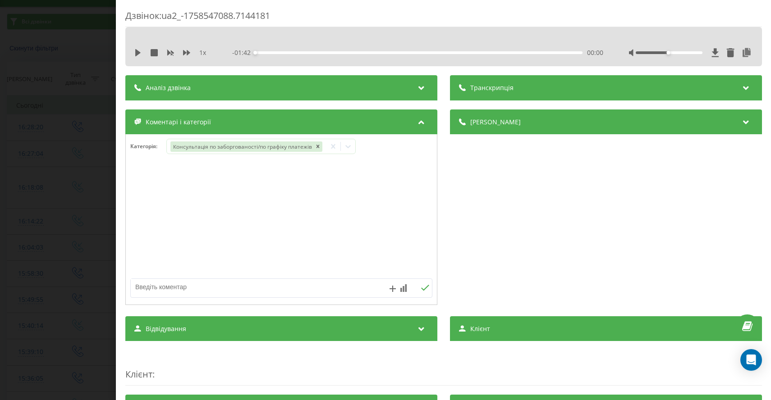
click at [43, 238] on div "Дзвінок : ua2_-1758547088.7144181 1 x - 01:42 00:00 00:00 Транскрипція Для AI-а…" at bounding box center [385, 200] width 771 height 400
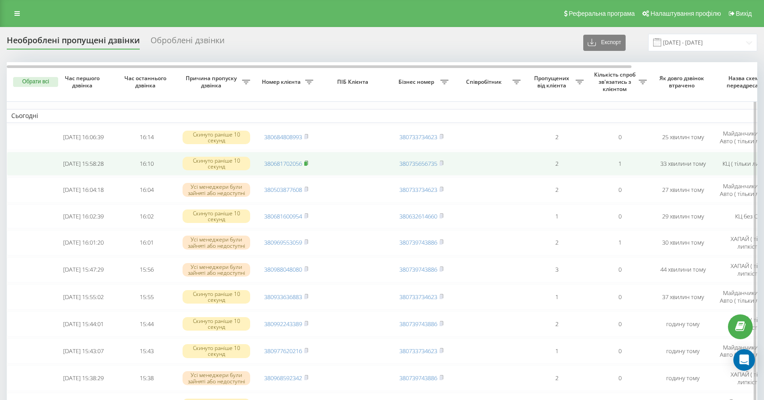
click at [307, 164] on rect at bounding box center [305, 164] width 3 height 4
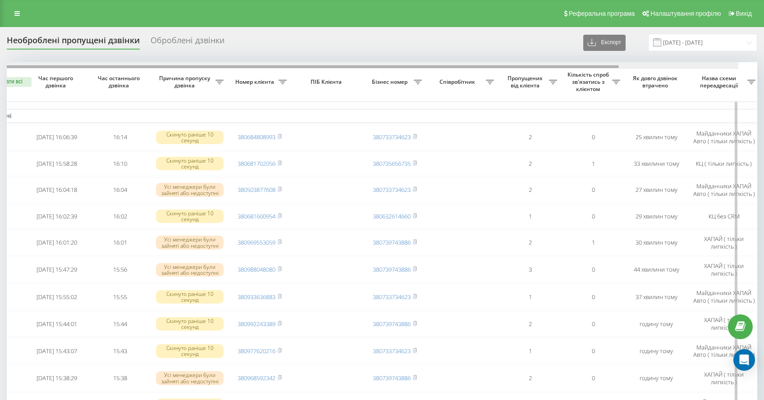
scroll to position [0, 151]
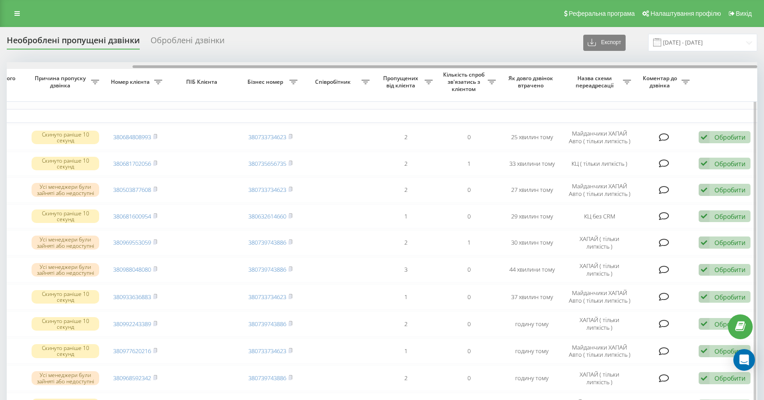
drag, startPoint x: 279, startPoint y: 68, endPoint x: 559, endPoint y: 126, distance: 286.5
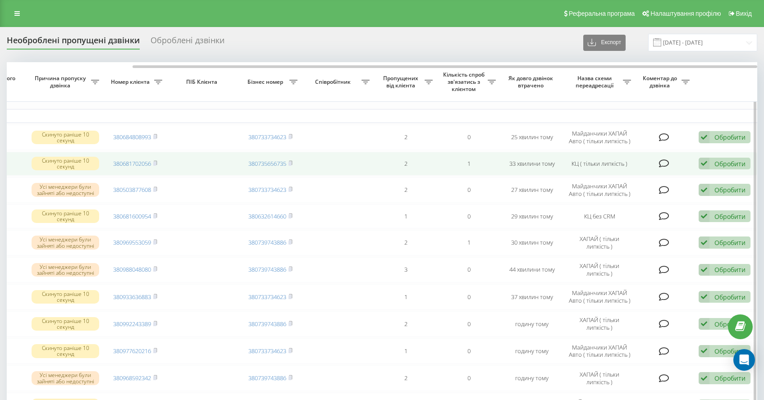
drag, startPoint x: 731, startPoint y: 165, endPoint x: 727, endPoint y: 167, distance: 4.6
click at [730, 165] on div "Обробити" at bounding box center [730, 164] width 31 height 9
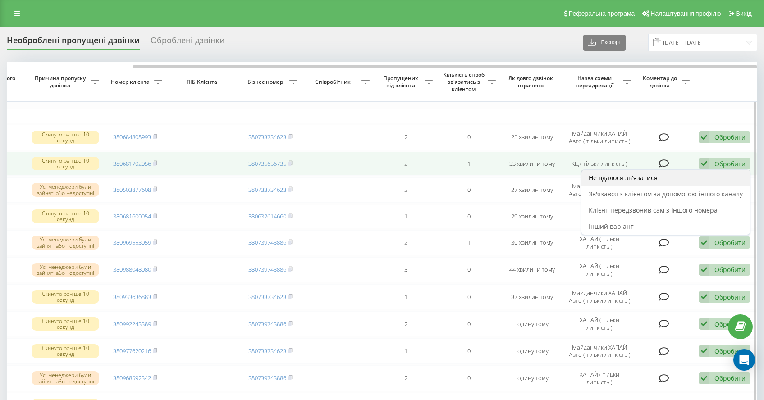
click at [695, 179] on div "Не вдалося зв'язатися" at bounding box center [666, 178] width 169 height 16
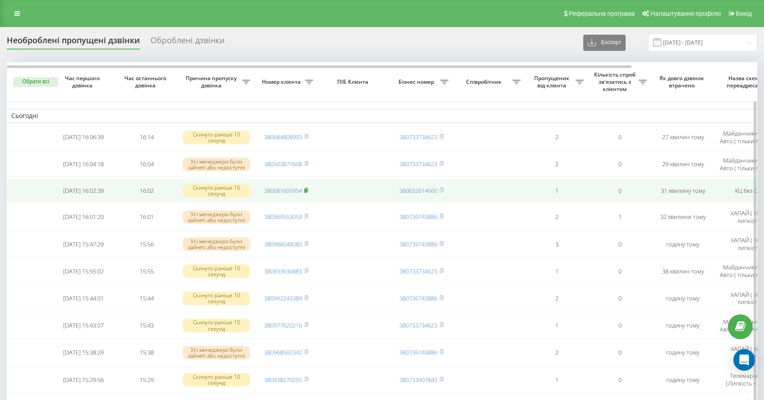
click at [307, 192] on rect at bounding box center [305, 191] width 3 height 4
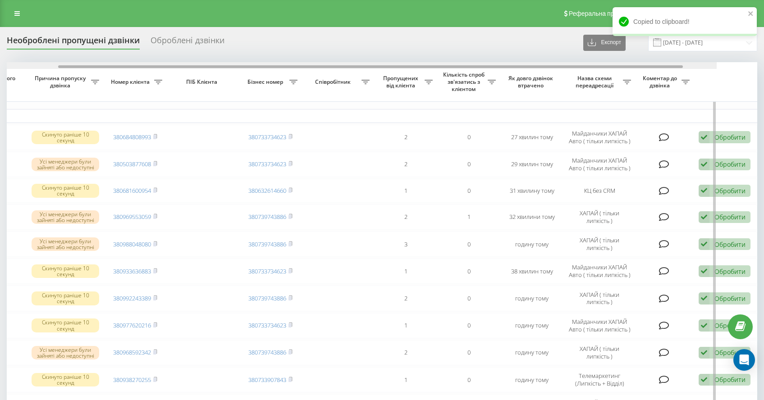
drag, startPoint x: 297, startPoint y: 66, endPoint x: 482, endPoint y: 110, distance: 190.2
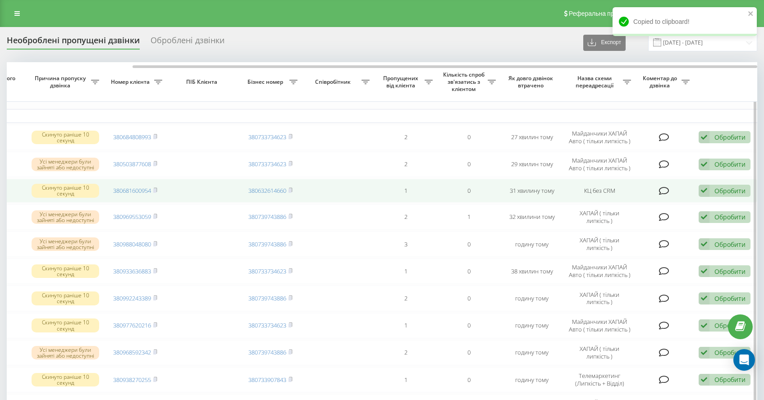
click at [725, 196] on div "Обробити Не вдалося зв'язатися Зв'язався з клієнтом за допомогою іншого каналу …" at bounding box center [725, 191] width 52 height 12
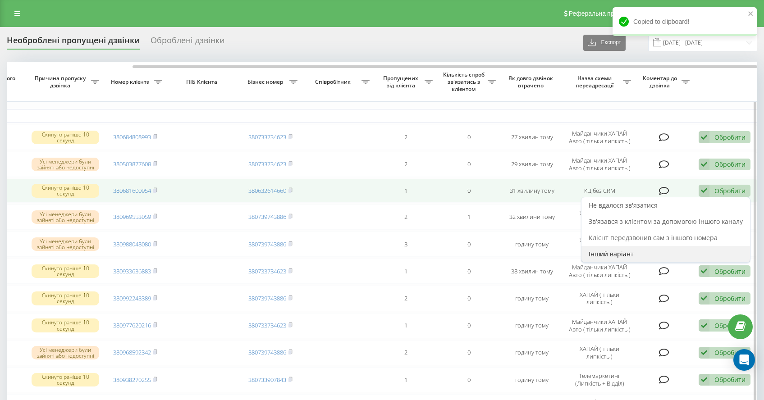
click at [638, 256] on div "Інший варіант" at bounding box center [666, 254] width 169 height 16
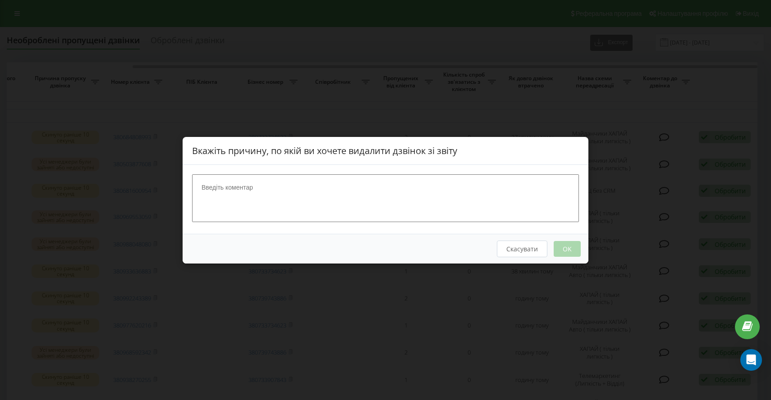
click at [293, 212] on textarea at bounding box center [385, 198] width 387 height 48
type textarea "С Мороз"
click at [562, 248] on button "OK" at bounding box center [567, 249] width 27 height 16
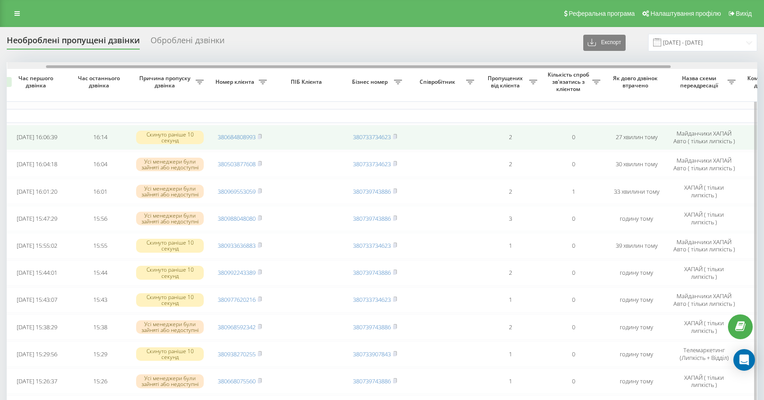
drag, startPoint x: 365, startPoint y: 66, endPoint x: 544, endPoint y: 142, distance: 194.8
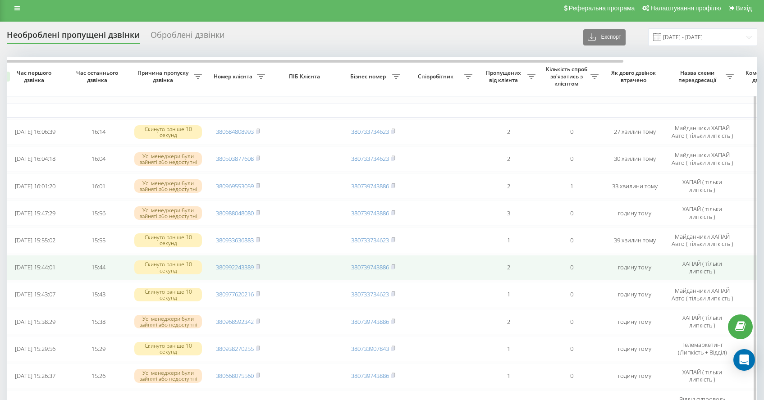
scroll to position [187, 0]
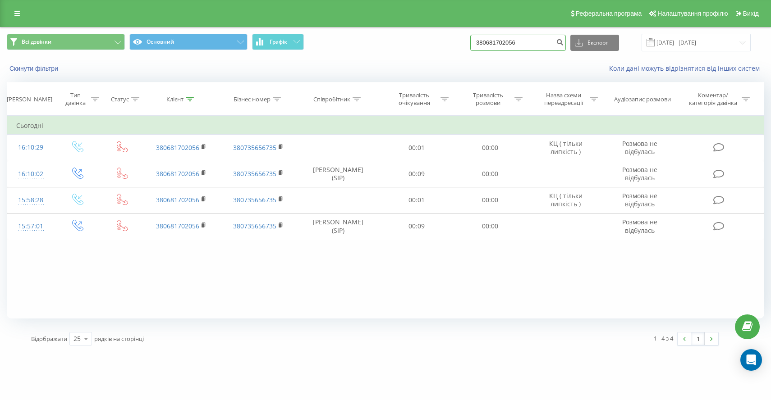
click at [541, 46] on input "380681702056" at bounding box center [518, 43] width 96 height 16
drag, startPoint x: 540, startPoint y: 45, endPoint x: 386, endPoint y: 23, distance: 155.9
click at [399, 28] on div "Всі дзвінки Основний Графік 380681702056 Експорт .csv .xls .xlsx [DATE] - [DATE]" at bounding box center [385, 43] width 770 height 30
paste input "380681600954"
type input "380681600954"
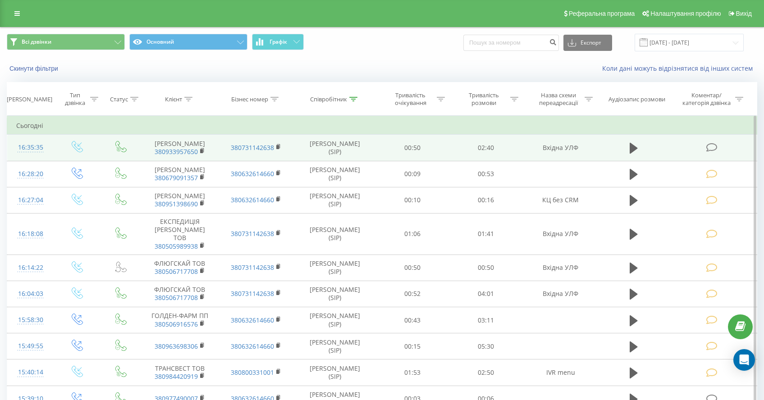
click at [712, 152] on icon at bounding box center [712, 147] width 11 height 9
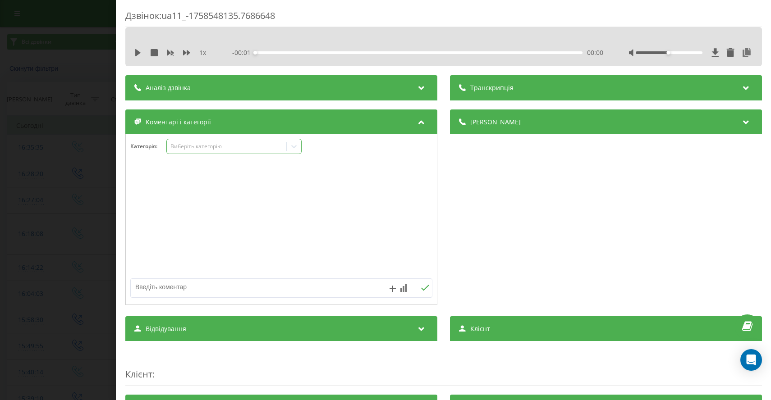
drag, startPoint x: 203, startPoint y: 149, endPoint x: 209, endPoint y: 152, distance: 6.5
click at [204, 149] on div "Виберіть категорію" at bounding box center [226, 146] width 113 height 7
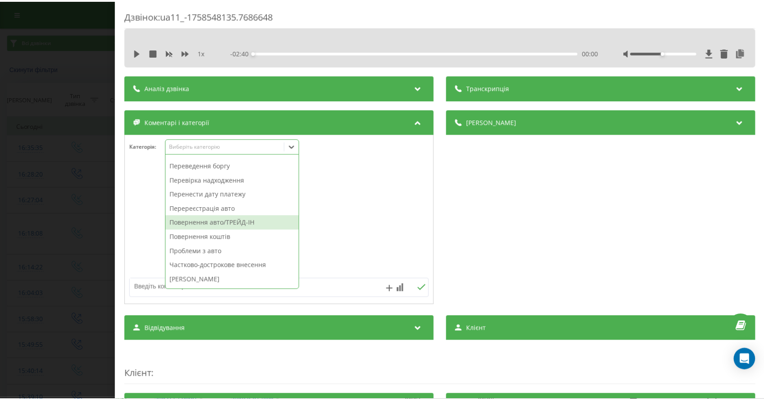
scroll to position [327, 0]
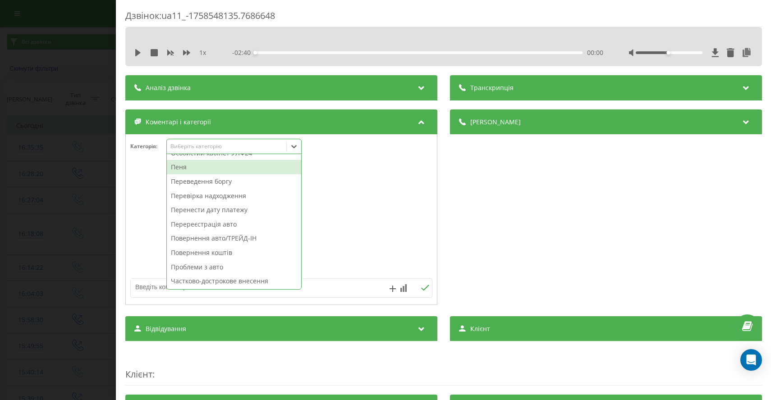
click at [180, 170] on div "Пеня" at bounding box center [234, 167] width 134 height 14
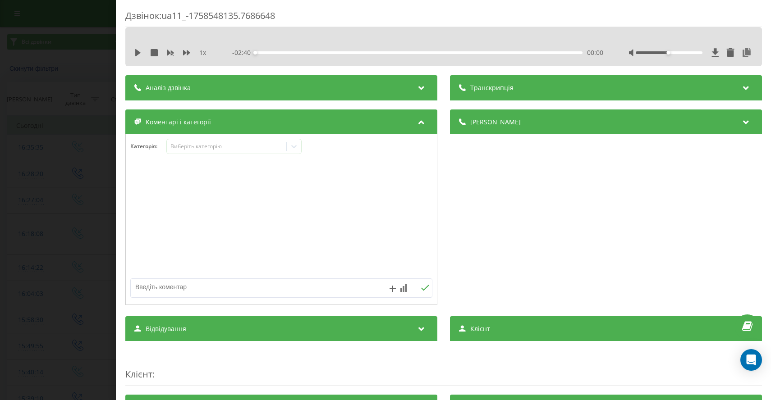
click at [76, 181] on div "Дзвінок : ua11_-1758548135.7686648 1 x - 02:40 00:00 00:00 Транскрипція Для AI-…" at bounding box center [385, 200] width 771 height 400
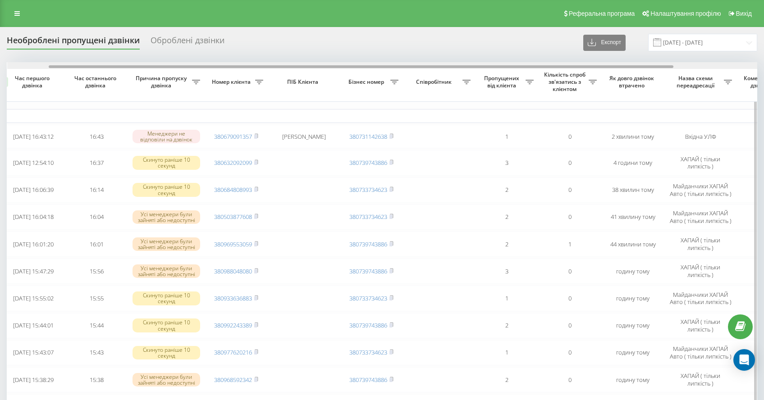
scroll to position [0, 151]
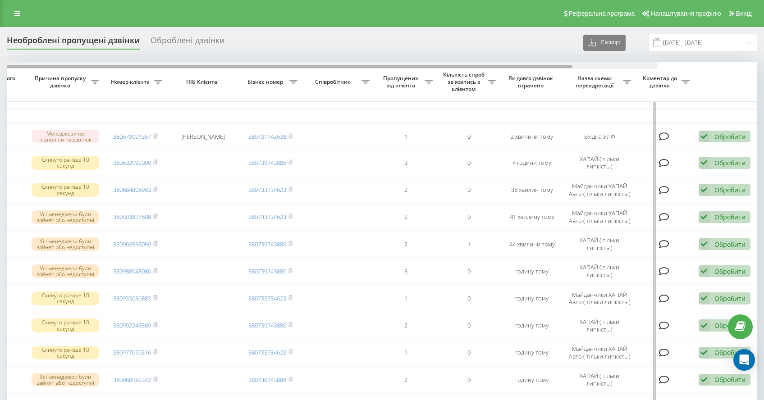
drag, startPoint x: 262, startPoint y: 69, endPoint x: 563, endPoint y: 75, distance: 300.4
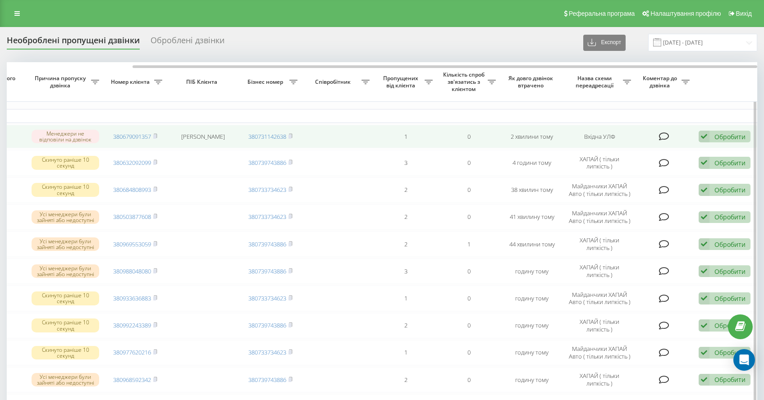
click at [720, 136] on div "Обробити" at bounding box center [730, 137] width 31 height 9
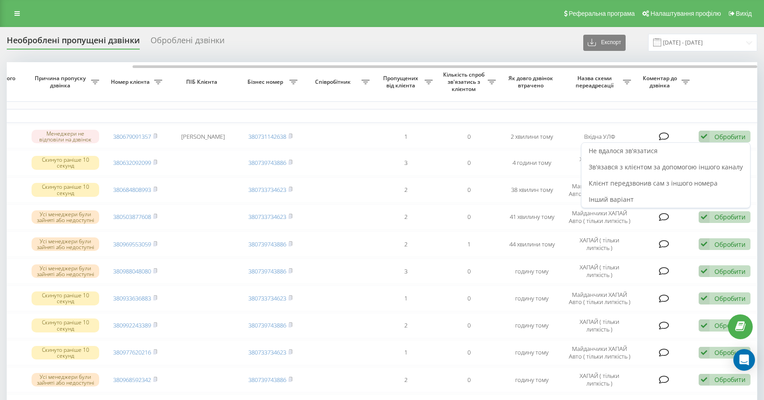
click at [659, 146] on div "Не вдалося зв'язатися" at bounding box center [666, 151] width 169 height 16
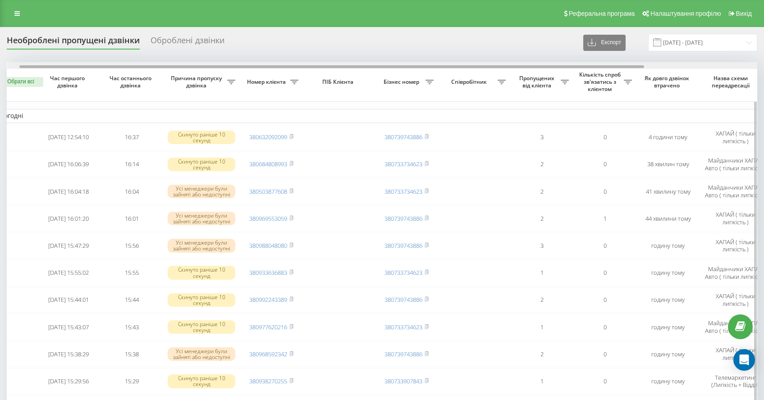
scroll to position [0, 16]
drag, startPoint x: 301, startPoint y: 65, endPoint x: 316, endPoint y: 67, distance: 14.5
click at [316, 67] on div at bounding box center [335, 66] width 625 height 3
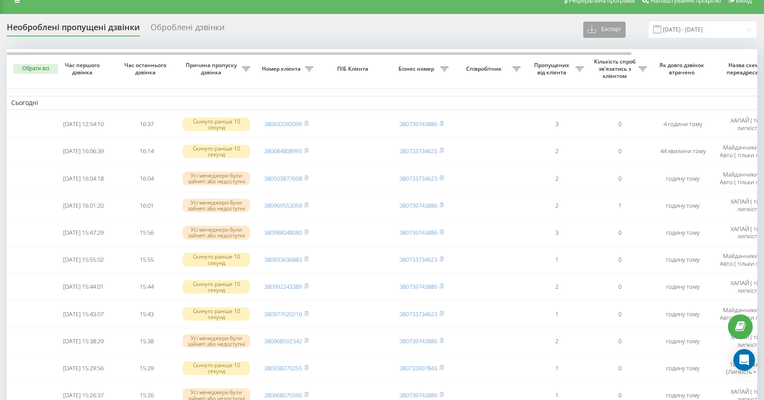
scroll to position [28, 0]
